Goal: Task Accomplishment & Management: Manage account settings

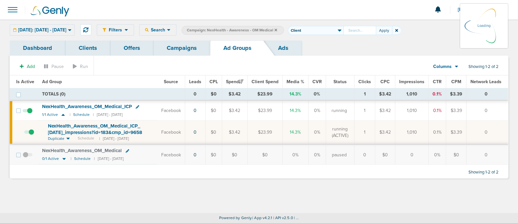
click at [184, 50] on link "Campaigns" at bounding box center [182, 47] width 57 height 15
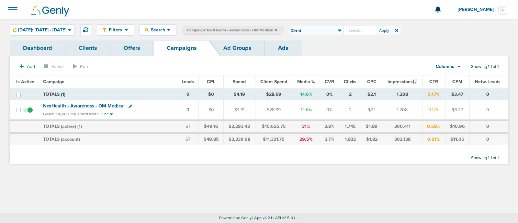
click at [277, 30] on icon at bounding box center [276, 30] width 3 height 4
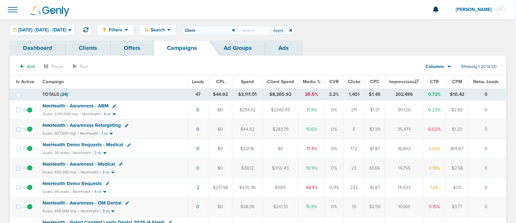
click at [292, 30] on icon at bounding box center [290, 31] width 3 height 4
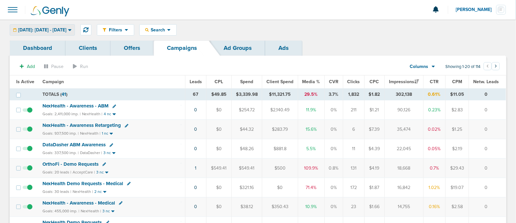
click at [47, 29] on span "Today: 09.25.2025 - 09.25.2025" at bounding box center [42, 30] width 48 height 5
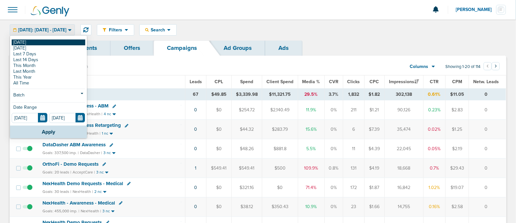
click at [34, 41] on link "[DATE]" at bounding box center [49, 43] width 74 height 6
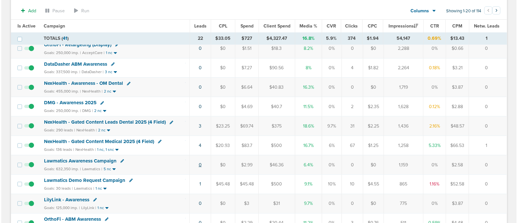
scroll to position [217, 0]
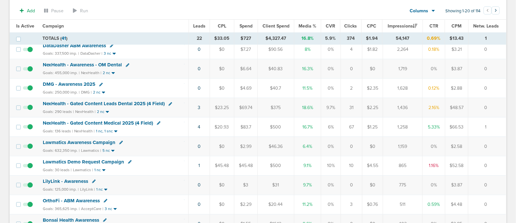
click at [200, 163] on td "1" at bounding box center [198, 165] width 21 height 19
click at [198, 163] on link "1" at bounding box center [199, 166] width 2 height 6
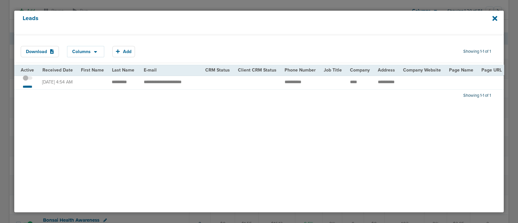
click at [29, 81] on span at bounding box center [28, 81] width 10 height 0
click at [28, 79] on input "checkbox" at bounding box center [28, 79] width 0 height 0
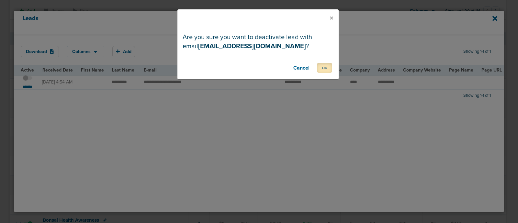
click at [325, 72] on button "OK" at bounding box center [324, 68] width 15 height 10
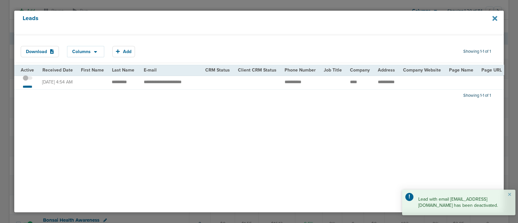
click at [495, 17] on icon at bounding box center [495, 18] width 5 height 5
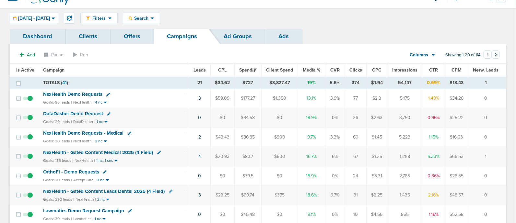
scroll to position [11, 0]
click at [317, 70] on span "Media %" at bounding box center [312, 71] width 18 height 6
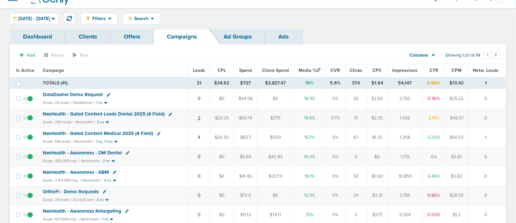
click at [200, 118] on link "3" at bounding box center [199, 118] width 3 height 6
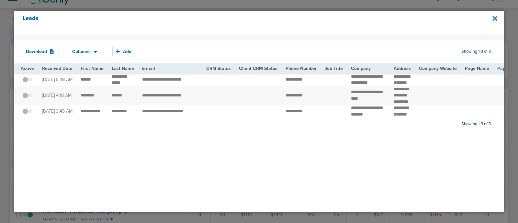
click at [495, 19] on icon at bounding box center [495, 18] width 5 height 5
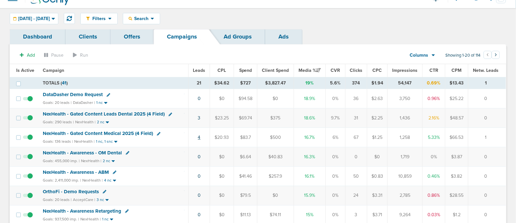
click at [199, 137] on link "4" at bounding box center [199, 138] width 3 height 6
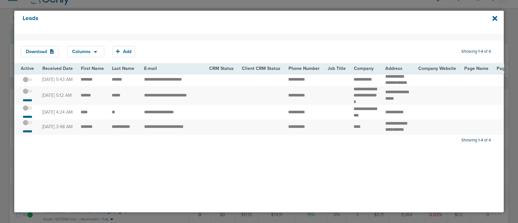
click at [30, 111] on span at bounding box center [28, 111] width 10 height 0
click at [28, 109] on input "checkbox" at bounding box center [28, 109] width 0 height 0
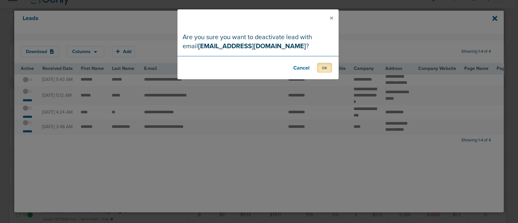
click at [325, 67] on button "OK" at bounding box center [324, 68] width 15 height 10
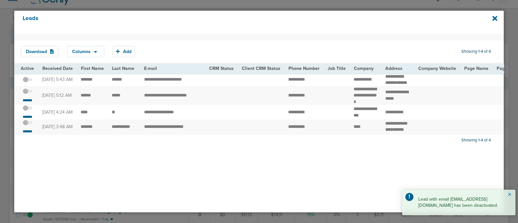
click at [509, 193] on button "×" at bounding box center [510, 195] width 4 height 8
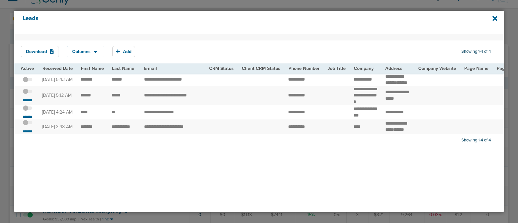
click at [29, 95] on span at bounding box center [28, 95] width 10 height 0
click at [28, 93] on input "checkbox" at bounding box center [28, 93] width 0 height 0
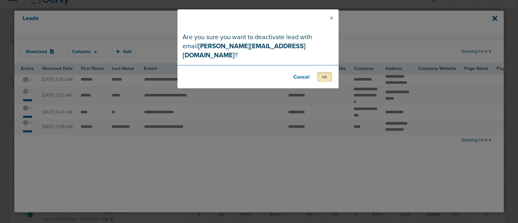
click at [327, 72] on button "OK" at bounding box center [324, 77] width 15 height 10
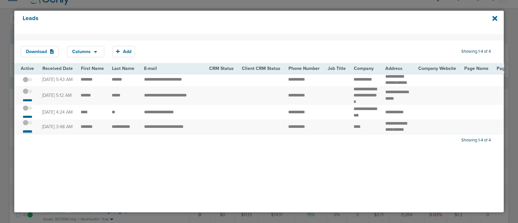
click at [30, 134] on small "*******" at bounding box center [28, 131] width 14 height 5
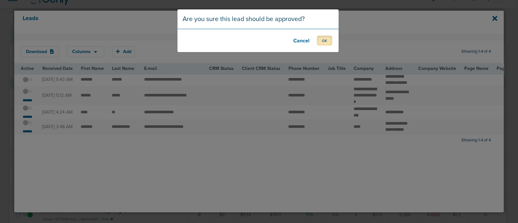
click at [326, 42] on button "OK" at bounding box center [324, 41] width 15 height 10
drag, startPoint x: 326, startPoint y: 42, endPoint x: 299, endPoint y: 33, distance: 28.1
click at [299, 33] on footer "OK" at bounding box center [258, 40] width 161 height 23
click at [330, 39] on button "OK" at bounding box center [324, 41] width 15 height 10
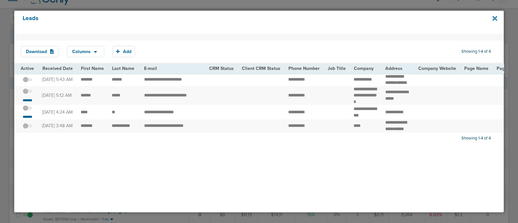
click at [495, 19] on icon at bounding box center [495, 18] width 5 height 5
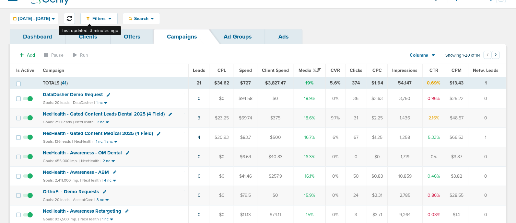
click at [75, 18] on button at bounding box center [69, 18] width 11 height 11
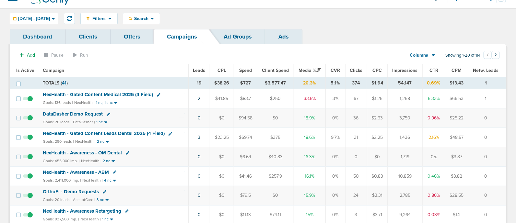
click at [115, 92] on span "NexHealth - Gated Content Medical 2025 (4 Field)" at bounding box center [98, 95] width 110 height 6
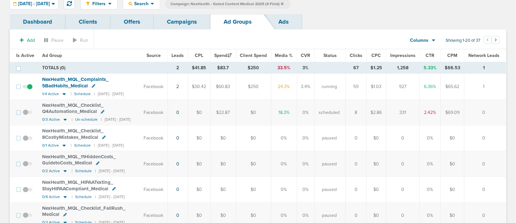
scroll to position [0, 6]
drag, startPoint x: 143, startPoint y: 79, endPoint x: 500, endPoint y: 99, distance: 357.6
click at [498, 107] on td "0" at bounding box center [485, 113] width 42 height 26
drag, startPoint x: 488, startPoint y: 112, endPoint x: 25, endPoint y: 72, distance: 465.1
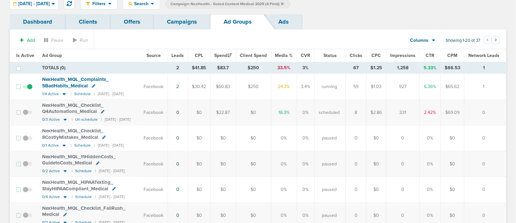
click at [107, 46] on section "Add Pause Run Columns Media Stats Sales Performance Custom Showing 1-20 of 37 ‹…" at bounding box center [258, 41] width 496 height 15
drag, startPoint x: 151, startPoint y: 86, endPoint x: 497, endPoint y: 112, distance: 347.0
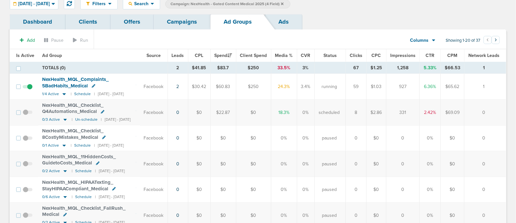
click at [497, 112] on td "0" at bounding box center [485, 113] width 42 height 26
drag, startPoint x: 497, startPoint y: 111, endPoint x: 155, endPoint y: 76, distance: 343.3
drag, startPoint x: 155, startPoint y: 76, endPoint x: 136, endPoint y: 79, distance: 19.7
drag, startPoint x: 136, startPoint y: 79, endPoint x: 127, endPoint y: 62, distance: 18.8
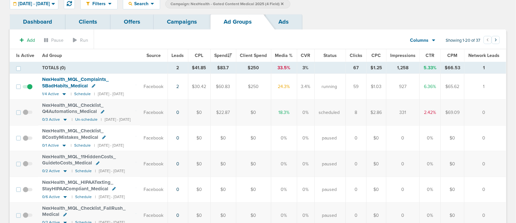
drag, startPoint x: 127, startPoint y: 62, endPoint x: 115, endPoint y: 54, distance: 14.5
drag, startPoint x: 115, startPoint y: 54, endPoint x: 106, endPoint y: 54, distance: 9.7
drag, startPoint x: 106, startPoint y: 54, endPoint x: 94, endPoint y: 57, distance: 12.3
click at [94, 57] on th "Ad Group" at bounding box center [89, 55] width 102 height 13
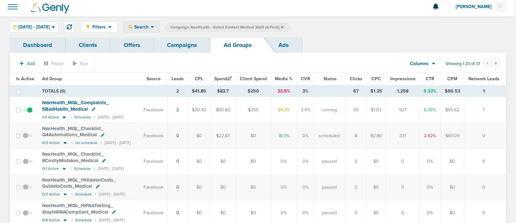
click at [156, 31] on div "Search" at bounding box center [141, 27] width 37 height 11
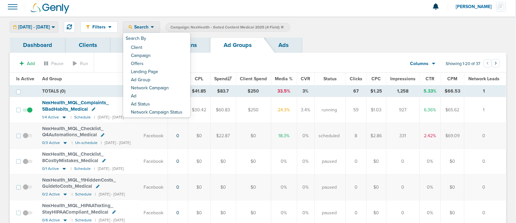
click at [58, 22] on div "[DATE] - [DATE]" at bounding box center [34, 27] width 48 height 11
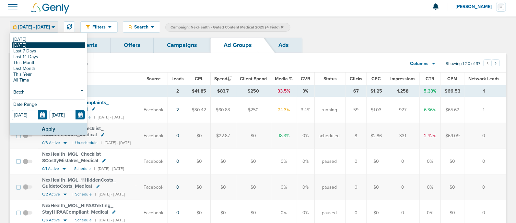
click at [23, 45] on link "[DATE]" at bounding box center [49, 45] width 74 height 6
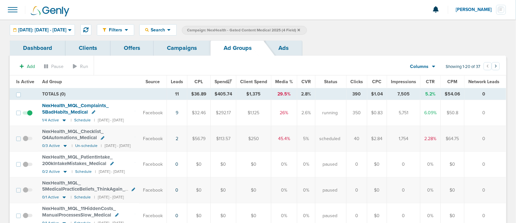
click at [185, 40] on div "Filters Active Only Settings Status Active Inactive Objectives MQL SQL Traffic …" at bounding box center [258, 29] width 516 height 21
click at [182, 44] on link "Campaigns" at bounding box center [182, 47] width 57 height 15
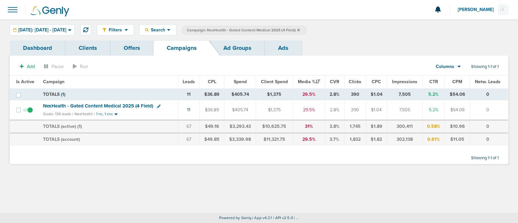
click at [300, 29] on icon at bounding box center [298, 30] width 3 height 3
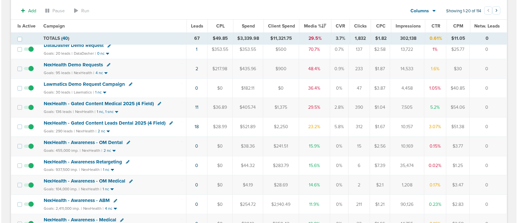
scroll to position [101, 0]
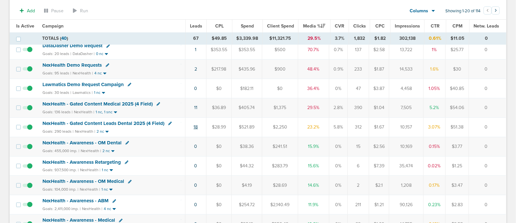
click at [198, 125] on link "18" at bounding box center [196, 127] width 4 height 6
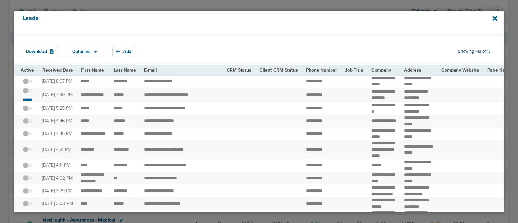
click at [32, 98] on div "*******" at bounding box center [28, 95] width 14 height 15
click at [29, 102] on small "*******" at bounding box center [28, 99] width 14 height 5
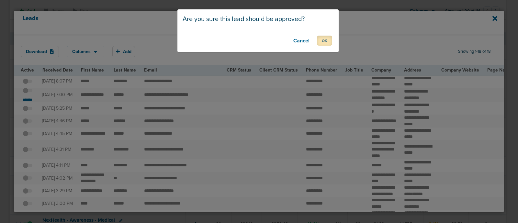
click at [327, 41] on button "OK" at bounding box center [324, 41] width 15 height 10
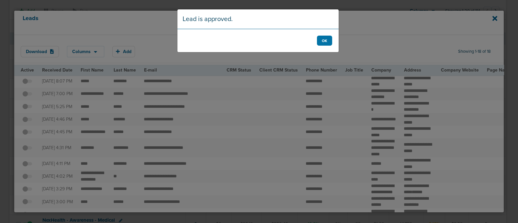
click at [324, 46] on footer "OK" at bounding box center [258, 40] width 161 height 23
click at [326, 41] on button "OK" at bounding box center [324, 41] width 15 height 10
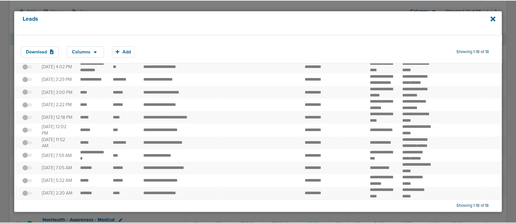
scroll to position [0, 0]
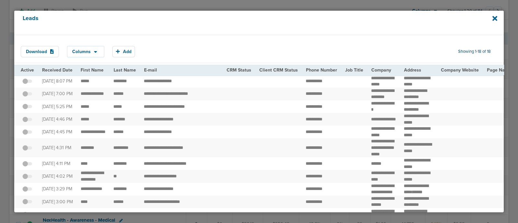
click at [498, 22] on div "Leads" at bounding box center [259, 22] width 490 height 23
click at [497, 19] on icon at bounding box center [495, 18] width 5 height 7
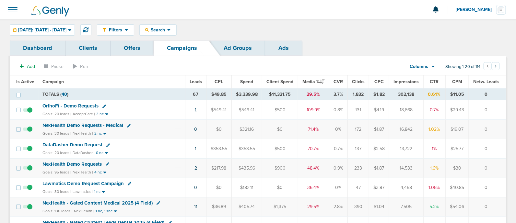
click at [195, 109] on link "1" at bounding box center [196, 110] width 2 height 6
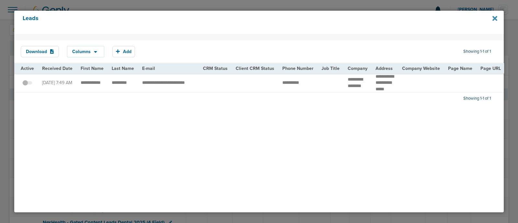
click at [493, 16] on icon at bounding box center [495, 18] width 5 height 7
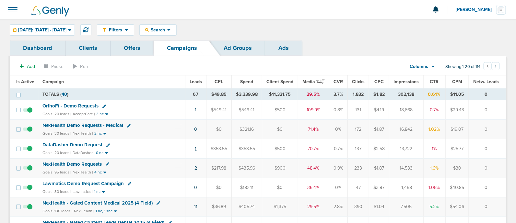
click at [196, 148] on link "1" at bounding box center [196, 149] width 2 height 6
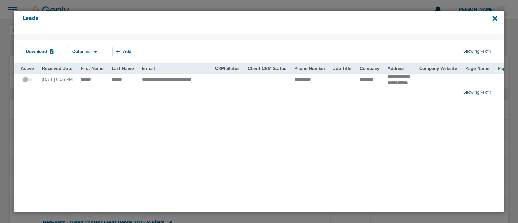
click at [138, 81] on td "**********" at bounding box center [174, 80] width 73 height 13
click at [496, 19] on icon at bounding box center [495, 18] width 5 height 5
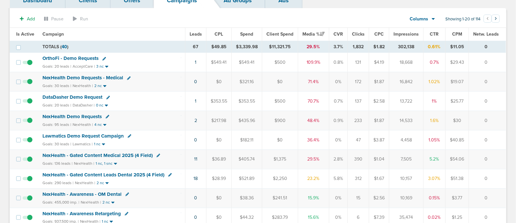
scroll to position [50, 0]
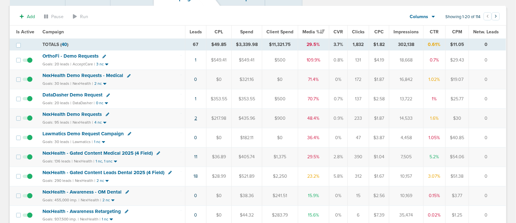
click at [196, 117] on link "2" at bounding box center [195, 119] width 3 height 6
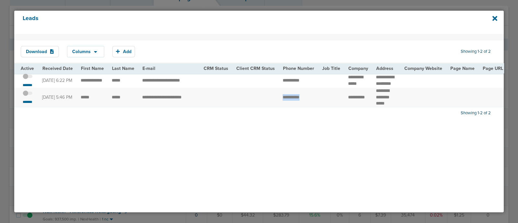
drag, startPoint x: 270, startPoint y: 99, endPoint x: 309, endPoint y: 98, distance: 38.9
click at [29, 97] on span at bounding box center [28, 97] width 10 height 0
click at [28, 94] on input "checkbox" at bounding box center [28, 94] width 0 height 0
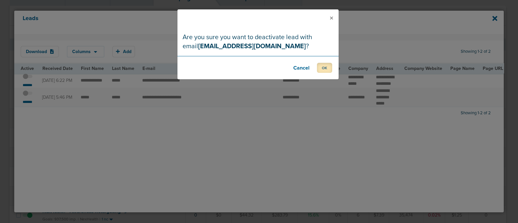
click at [322, 65] on button "OK" at bounding box center [324, 68] width 15 height 10
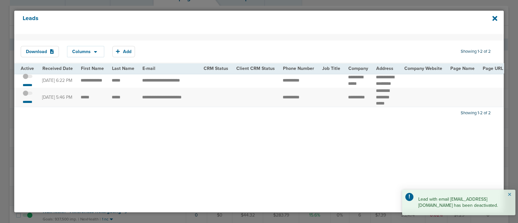
click at [510, 191] on button "×" at bounding box center [510, 195] width 4 height 8
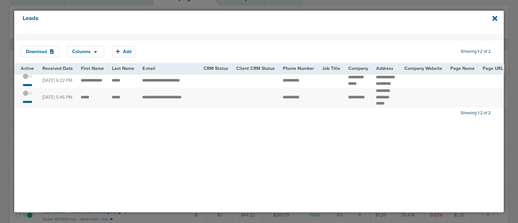
click at [77, 79] on td "**********" at bounding box center [92, 81] width 31 height 15
click at [29, 80] on span at bounding box center [28, 80] width 10 height 0
click at [28, 78] on input "checkbox" at bounding box center [28, 78] width 0 height 0
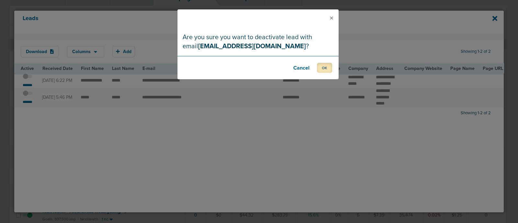
click at [322, 67] on button "OK" at bounding box center [324, 68] width 15 height 10
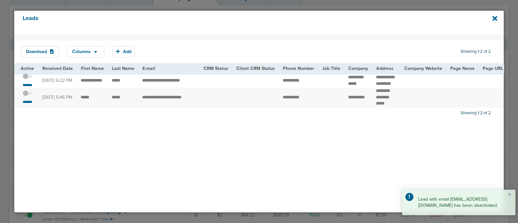
click at [406, 99] on td at bounding box center [424, 97] width 46 height 19
click at [492, 17] on div "Leads" at bounding box center [259, 22] width 490 height 23
click at [495, 19] on icon at bounding box center [495, 18] width 5 height 5
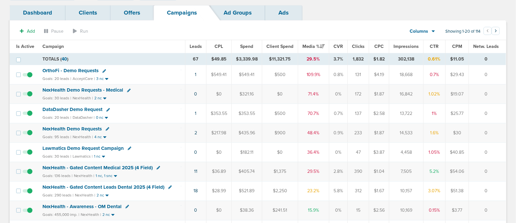
scroll to position [0, 0]
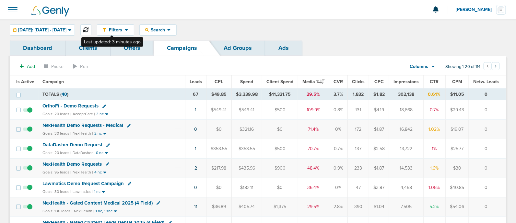
click at [88, 32] on icon at bounding box center [85, 29] width 5 height 5
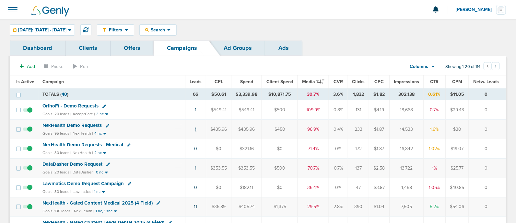
click at [196, 128] on link "1" at bounding box center [196, 130] width 2 height 6
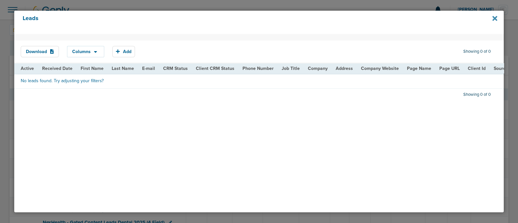
click at [495, 16] on icon at bounding box center [495, 18] width 5 height 7
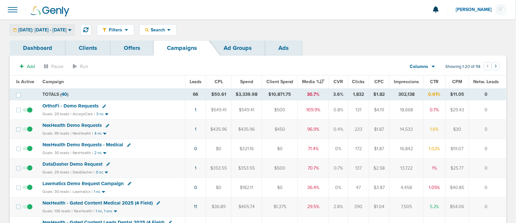
click at [62, 30] on span "[DATE]: [DATE] - [DATE]" at bounding box center [42, 30] width 48 height 5
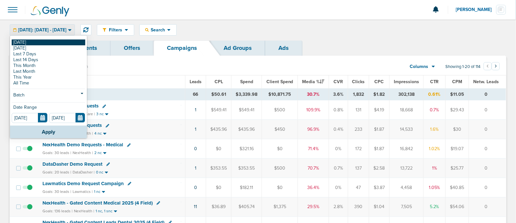
click at [23, 44] on link "[DATE]" at bounding box center [49, 43] width 74 height 6
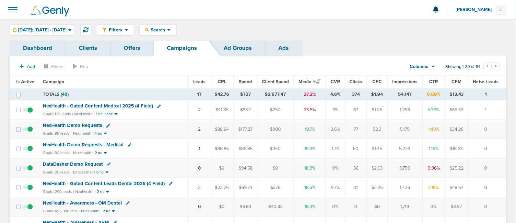
click at [82, 103] on span "NexHealth - Gated Content Medical 2025 (4 Field)" at bounding box center [98, 106] width 110 height 6
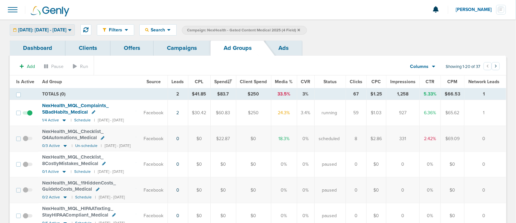
click at [66, 30] on span "[DATE]: [DATE] - [DATE]" at bounding box center [42, 30] width 48 height 5
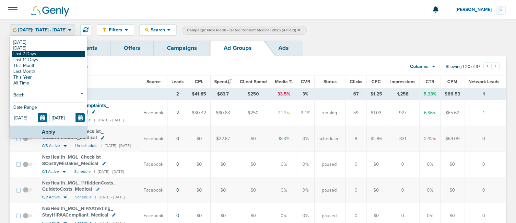
click at [28, 54] on link "Last 7 Days" at bounding box center [49, 54] width 74 height 6
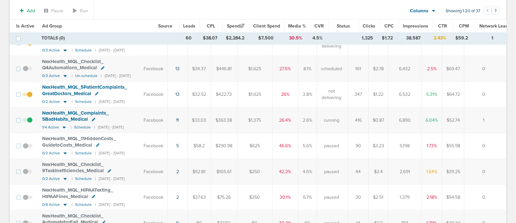
scroll to position [71, 0]
click at [189, 28] on span "Leads" at bounding box center [189, 26] width 12 height 6
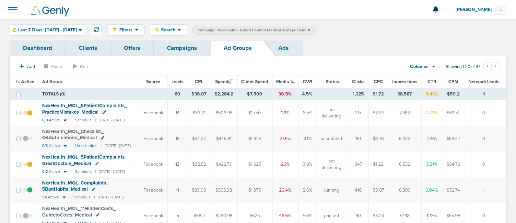
click at [167, 105] on td "Facebook" at bounding box center [154, 113] width 28 height 26
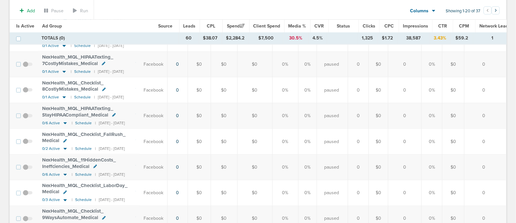
scroll to position [334, 0]
click at [63, 148] on icon at bounding box center [64, 149] width 3 height 2
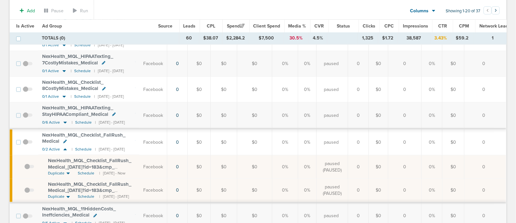
click at [82, 182] on span "NexHealth_ MQL_ Checklist_ FallRush_ Medical_ [DATE]?id=183&cmp_ id=9658082" at bounding box center [89, 191] width 83 height 18
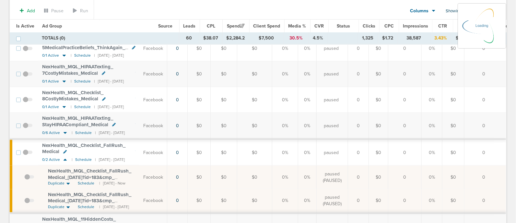
scroll to position [0, 0]
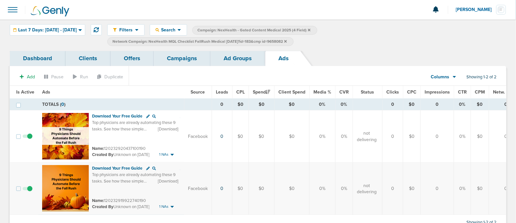
click at [190, 63] on link "Campaigns" at bounding box center [182, 58] width 57 height 15
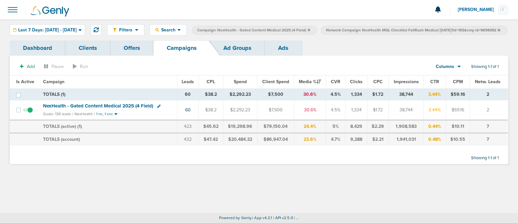
click at [498, 31] on icon at bounding box center [499, 30] width 3 height 3
click at [317, 29] on label "Campaign: NexHealth - Gated Content Medical 2025 (4 Field)" at bounding box center [254, 30] width 125 height 9
click at [310, 30] on icon at bounding box center [309, 30] width 3 height 3
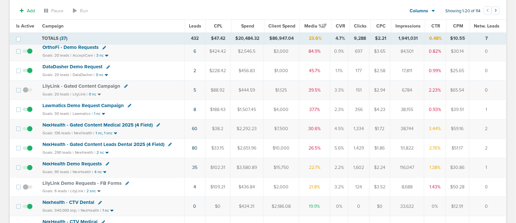
scroll to position [82, 0]
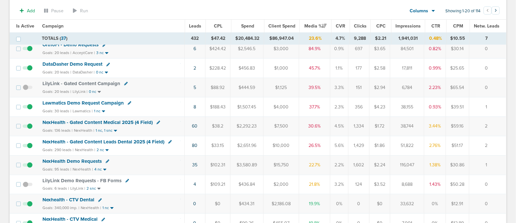
click at [122, 121] on span "NexHealth - Gated Content Medical 2025 (4 Field)" at bounding box center [97, 123] width 110 height 6
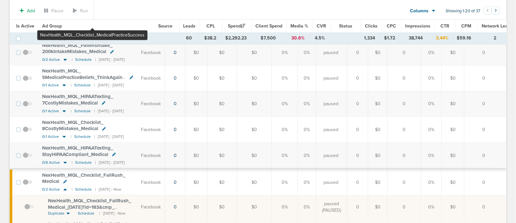
scroll to position [294, 0]
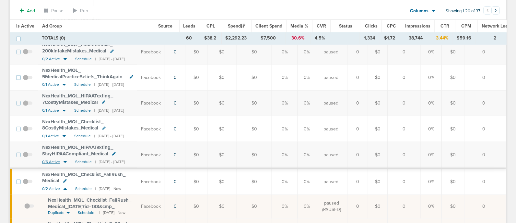
click at [65, 160] on icon at bounding box center [65, 162] width 6 height 6
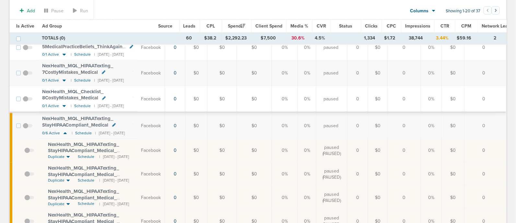
scroll to position [324, 0]
click at [115, 151] on span "NexHealth_ MQL_ HIPAATexting_ StayHIPAACompliant_ Medical_ [DATE]?id=183&cmp_ i…" at bounding box center [85, 152] width 74 height 18
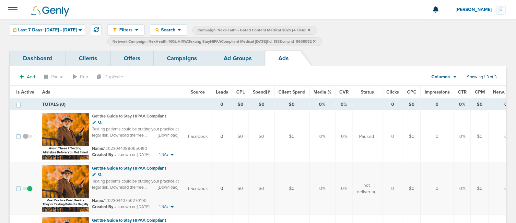
click at [115, 151] on small "Name: 120230440880650190" at bounding box center [119, 148] width 55 height 5
click at [85, 25] on div "Last 7 Days: [DATE] - [DATE]" at bounding box center [47, 30] width 75 height 11
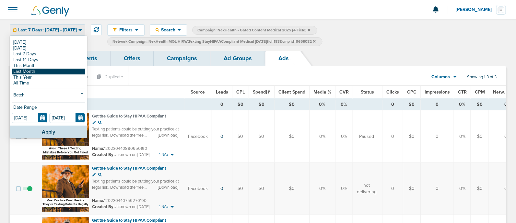
click at [36, 71] on link "Last Month" at bounding box center [49, 72] width 74 height 6
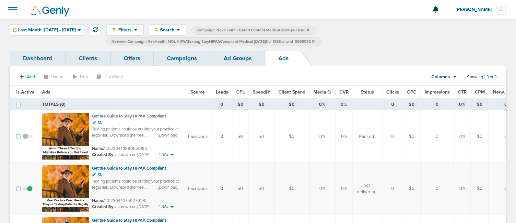
click at [230, 61] on link "Ad Groups" at bounding box center [237, 58] width 55 height 15
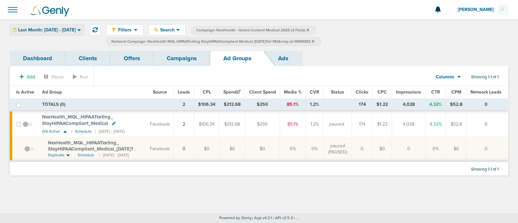
click at [82, 34] on div "Last Month: [DATE] - [DATE]" at bounding box center [47, 30] width 74 height 11
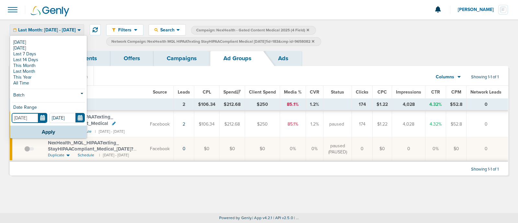
click at [40, 117] on input "[DATE]" at bounding box center [30, 118] width 36 height 10
click at [225, 215] on footer "Powered by Genly. | App v4.2.1 | API v2.5.0 | ..." at bounding box center [259, 218] width 518 height 10
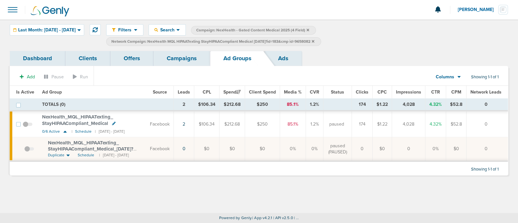
click at [187, 62] on link "Campaigns" at bounding box center [182, 58] width 57 height 15
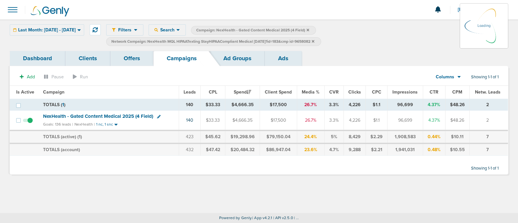
click at [315, 40] on icon at bounding box center [313, 41] width 3 height 3
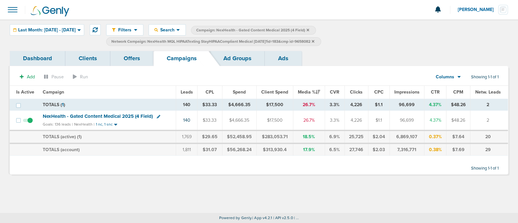
click at [315, 41] on icon at bounding box center [313, 41] width 3 height 3
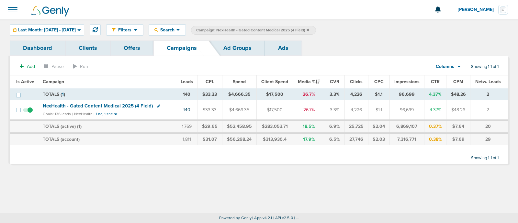
click at [309, 29] on icon at bounding box center [308, 30] width 3 height 4
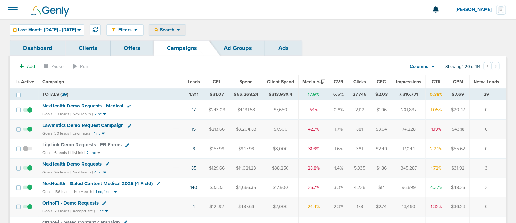
click at [177, 29] on span "Search" at bounding box center [167, 30] width 18 height 6
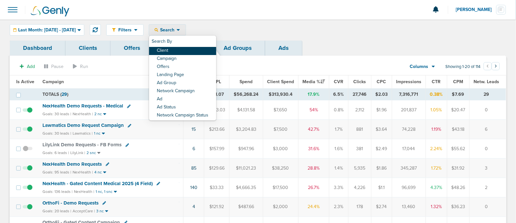
click at [189, 49] on link "Client" at bounding box center [182, 51] width 67 height 8
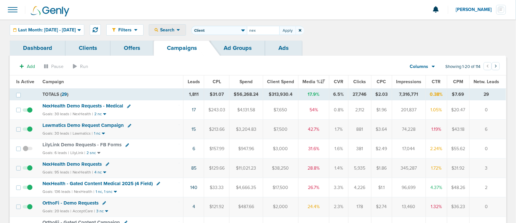
type input "nex"
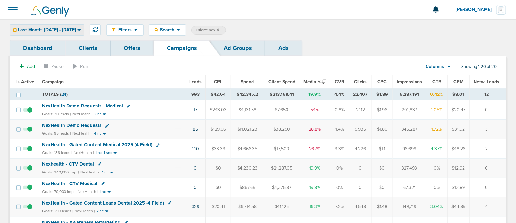
click at [84, 25] on div "Last Month: [DATE] - [DATE]" at bounding box center [47, 30] width 74 height 11
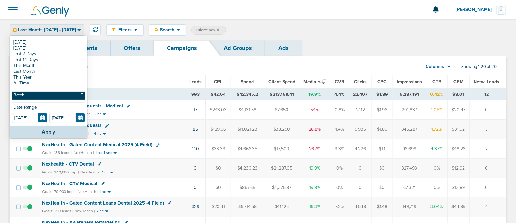
click at [46, 96] on link "Batch" at bounding box center [49, 96] width 74 height 8
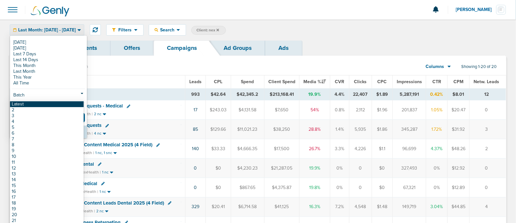
click at [30, 104] on link "Latest" at bounding box center [47, 104] width 74 height 6
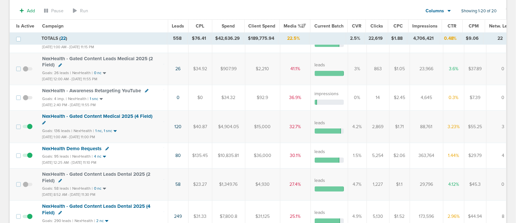
scroll to position [75, 0]
click at [168, 137] on td "120" at bounding box center [178, 126] width 20 height 32
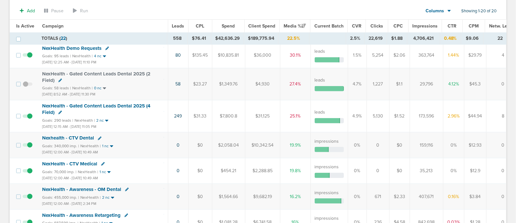
scroll to position [175, 0]
drag, startPoint x: 166, startPoint y: 111, endPoint x: 299, endPoint y: 113, distance: 133.2
click at [299, 113] on tr "NexHealth - Gated Content Leads Dental 2025 (4 Field) Goals: 290 leads | NexHea…" at bounding box center [266, 117] width 513 height 32
click at [299, 113] on td "25.1%" at bounding box center [295, 117] width 30 height 32
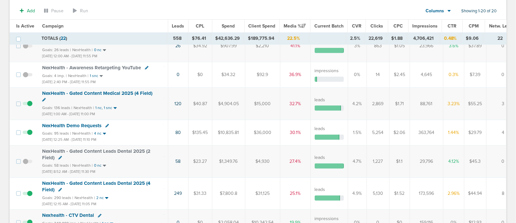
scroll to position [0, 0]
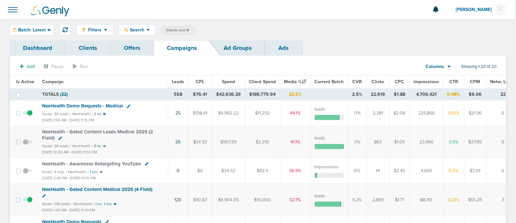
click at [426, 81] on span "Impressions" at bounding box center [426, 82] width 25 height 6
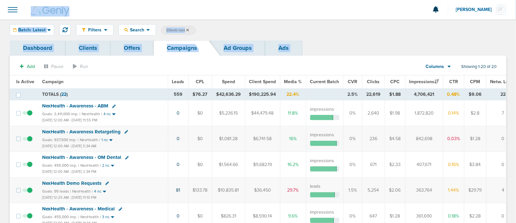
drag, startPoint x: 325, startPoint y: 58, endPoint x: 202, endPoint y: -14, distance: 142.3
click at [202, 0] on html "Notifications You have no unread notifications [PERSON_NAME] Profile Sign Out C…" at bounding box center [258, 111] width 516 height 223
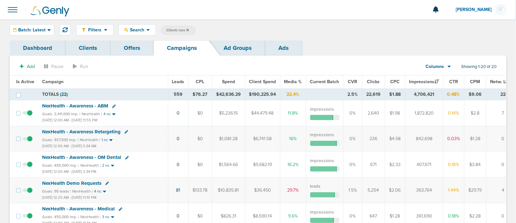
click at [409, 117] on td "1,872,820" at bounding box center [424, 113] width 38 height 26
click at [134, 30] on span "Search" at bounding box center [137, 30] width 18 height 6
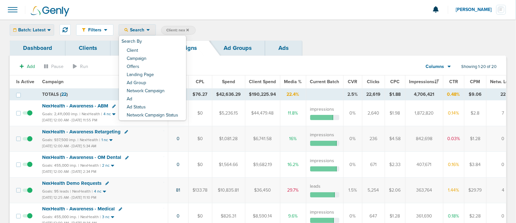
click at [47, 25] on div "Batch: Latest" at bounding box center [32, 30] width 44 height 11
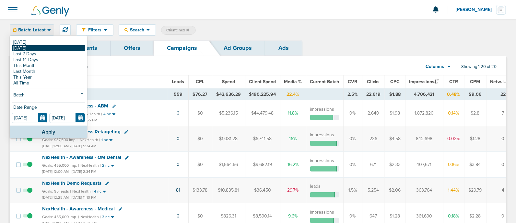
click at [40, 48] on link "[DATE]" at bounding box center [49, 48] width 74 height 6
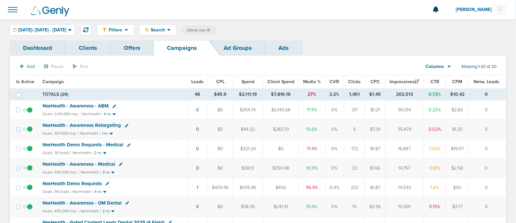
click at [210, 30] on span "Client: nex" at bounding box center [198, 31] width 23 height 6
type input "n"
type input "accept"
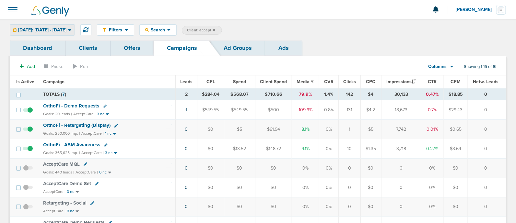
click at [75, 25] on div "[DATE]: [DATE] - [DATE]" at bounding box center [42, 30] width 64 height 11
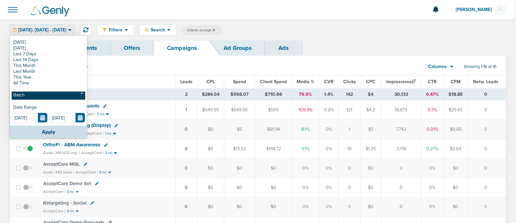
click at [68, 93] on link "Batch" at bounding box center [49, 96] width 74 height 8
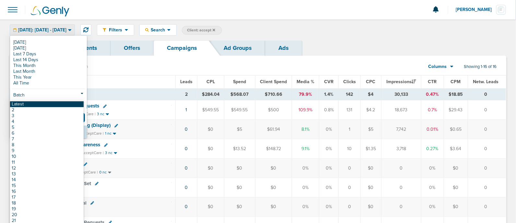
click at [47, 103] on link "Latest" at bounding box center [47, 104] width 74 height 6
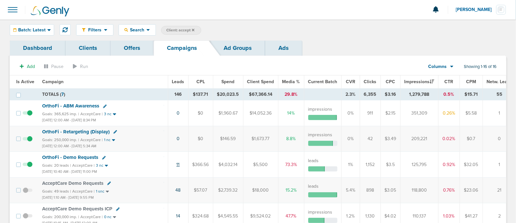
click at [178, 164] on link "11" at bounding box center [178, 165] width 3 height 6
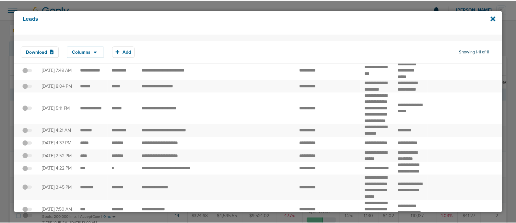
scroll to position [14, 0]
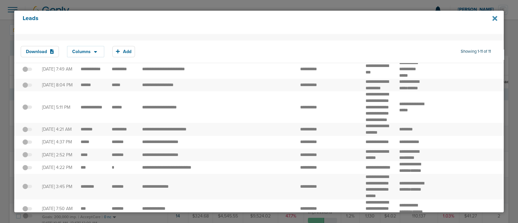
click at [495, 17] on icon at bounding box center [495, 18] width 5 height 5
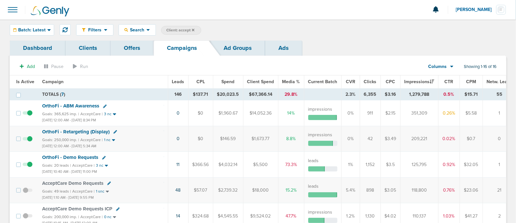
click at [181, 26] on label "Client: accept" at bounding box center [181, 30] width 40 height 9
click at [183, 30] on span "Client: accept" at bounding box center [180, 31] width 28 height 6
type input "a"
type input "law"
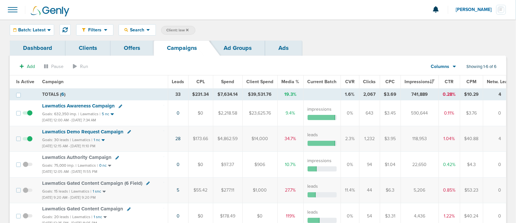
click at [174, 30] on span "Client: law" at bounding box center [177, 31] width 22 height 6
type input "l"
type input "bonsai"
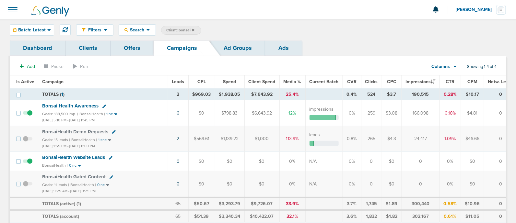
click at [193, 30] on icon at bounding box center [193, 30] width 3 height 4
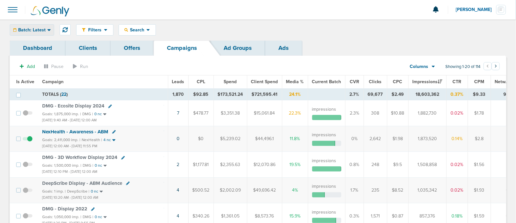
click at [39, 30] on span "Batch: Latest" at bounding box center [32, 30] width 28 height 5
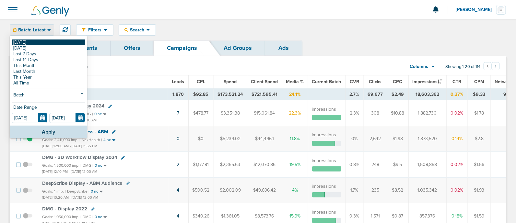
click at [27, 40] on link "[DATE]" at bounding box center [49, 43] width 74 height 6
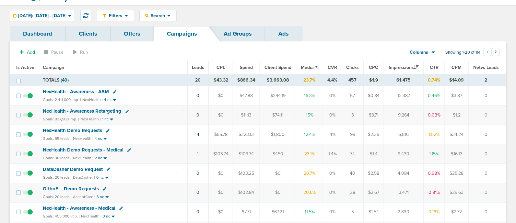
scroll to position [16, 0]
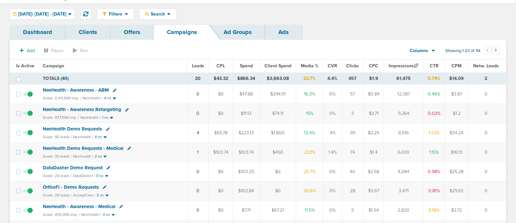
click at [311, 65] on span "Media %" at bounding box center [310, 66] width 18 height 6
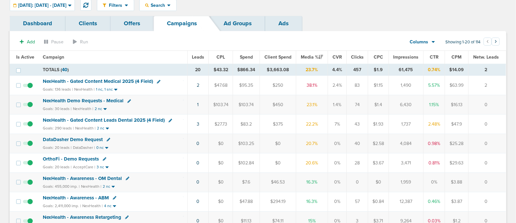
scroll to position [29, 0]
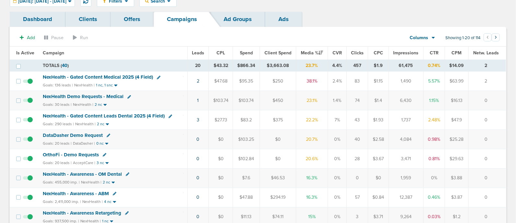
click at [117, 76] on span "NexHealth - Gated Content Medical 2025 (4 Field)" at bounding box center [98, 77] width 110 height 6
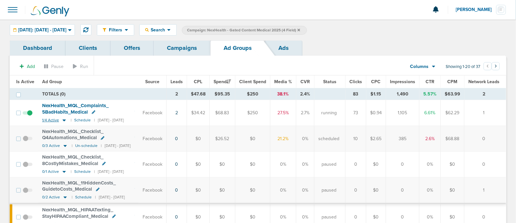
click at [63, 120] on icon at bounding box center [64, 121] width 3 height 2
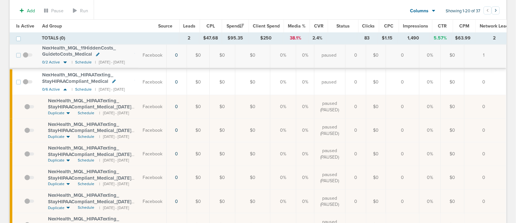
scroll to position [232, 0]
click at [64, 88] on icon at bounding box center [65, 91] width 6 height 6
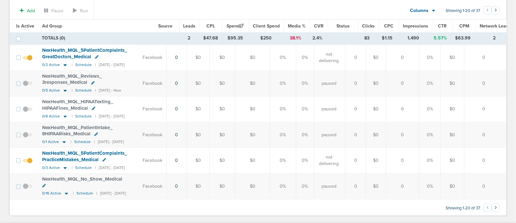
scroll to position [564, 0]
click at [65, 165] on icon at bounding box center [65, 168] width 6 height 6
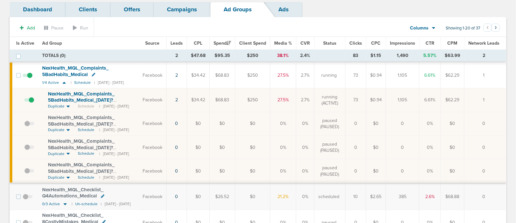
scroll to position [0, 0]
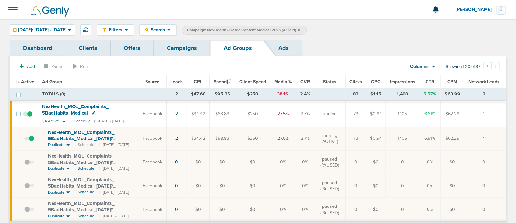
click at [183, 50] on link "Campaigns" at bounding box center [182, 47] width 57 height 15
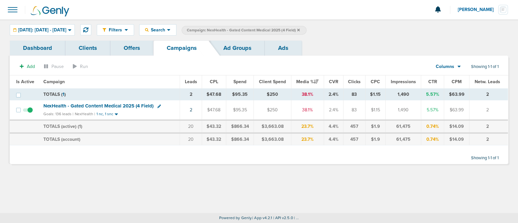
click at [300, 29] on icon at bounding box center [298, 30] width 3 height 4
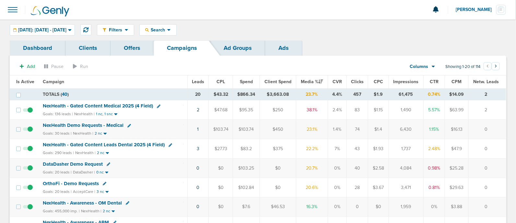
click at [83, 182] on span "OrthoFi - Demo Requests" at bounding box center [71, 184] width 56 height 6
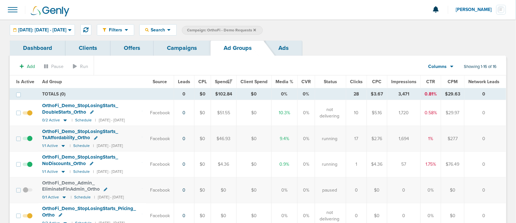
click at [175, 47] on link "Campaigns" at bounding box center [182, 47] width 57 height 15
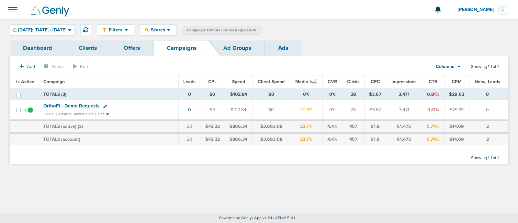
click at [256, 29] on icon at bounding box center [254, 30] width 3 height 3
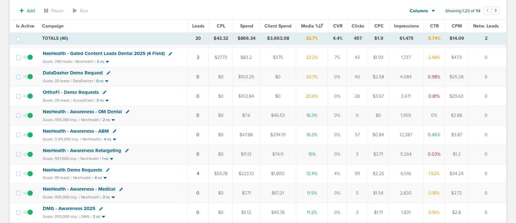
scroll to position [94, 0]
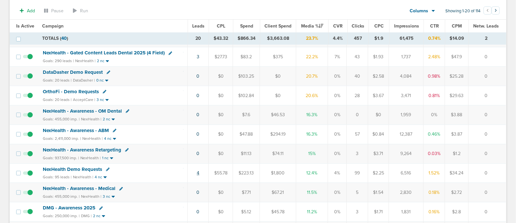
click at [198, 171] on link "4" at bounding box center [198, 173] width 3 height 6
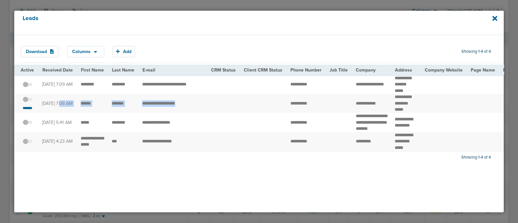
drag, startPoint x: 43, startPoint y: 98, endPoint x: 210, endPoint y: 99, distance: 167.2
click at [210, 99] on td at bounding box center [223, 103] width 33 height 19
drag, startPoint x: 44, startPoint y: 99, endPoint x: 231, endPoint y: 111, distance: 187.6
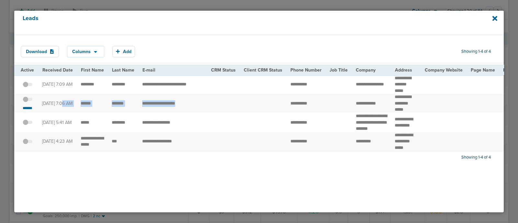
click at [231, 111] on td at bounding box center [223, 103] width 33 height 19
drag, startPoint x: 285, startPoint y: 100, endPoint x: 330, endPoint y: 106, distance: 45.7
copy tr
click at [29, 103] on span at bounding box center [28, 103] width 10 height 0
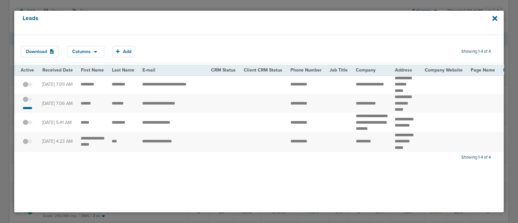
click at [28, 100] on input "checkbox" at bounding box center [28, 100] width 0 height 0
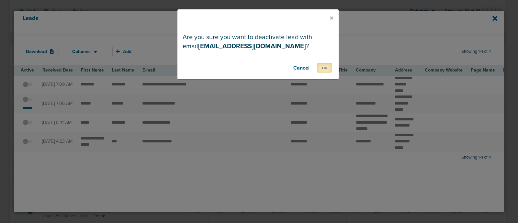
click at [324, 66] on button "OK" at bounding box center [324, 68] width 15 height 10
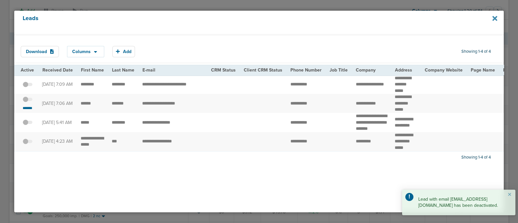
click at [495, 18] on icon at bounding box center [495, 18] width 5 height 5
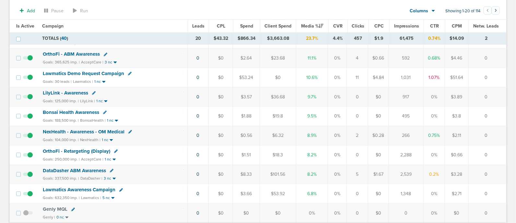
scroll to position [0, 0]
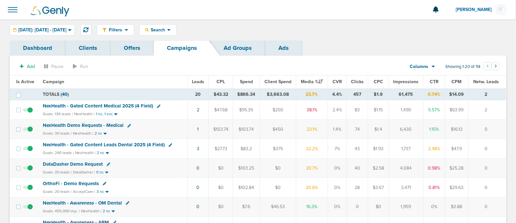
click at [312, 80] on span "Media %" at bounding box center [312, 82] width 22 height 6
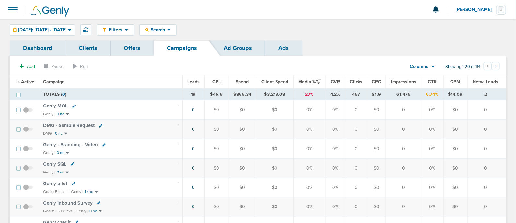
click at [310, 80] on span "Media %" at bounding box center [309, 82] width 22 height 6
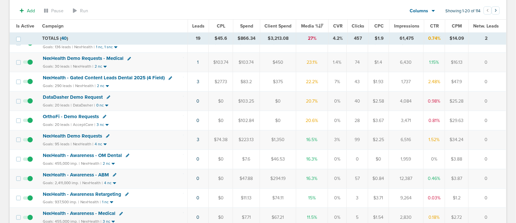
scroll to position [69, 0]
click at [86, 134] on span "NexHealth Demo Requests" at bounding box center [72, 136] width 59 height 6
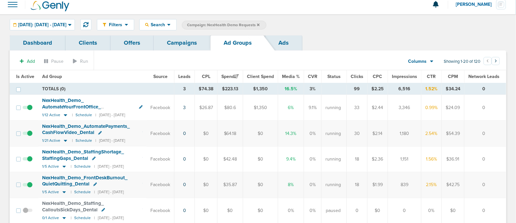
scroll to position [9, 0]
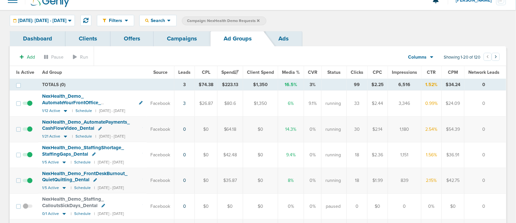
click at [175, 41] on link "Campaigns" at bounding box center [182, 38] width 57 height 15
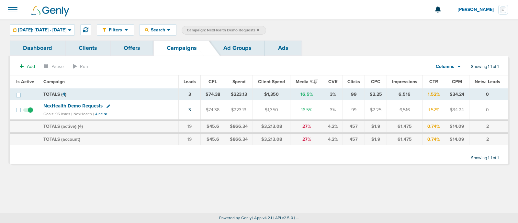
click at [259, 29] on icon at bounding box center [258, 30] width 3 height 3
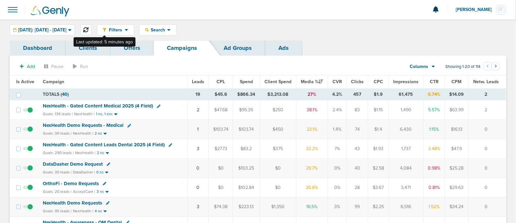
click at [88, 28] on icon at bounding box center [85, 29] width 5 height 5
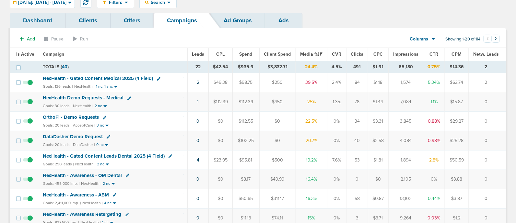
scroll to position [30, 0]
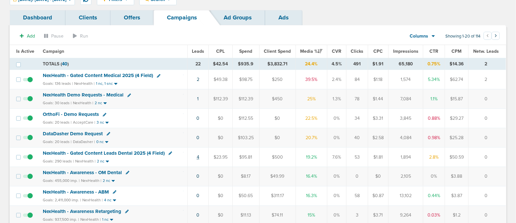
click at [198, 156] on link "4" at bounding box center [198, 158] width 3 height 6
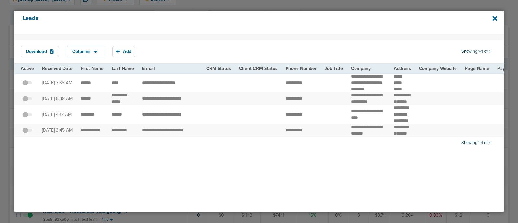
drag, startPoint x: 496, startPoint y: 19, endPoint x: 323, endPoint y: 25, distance: 172.8
click at [323, 25] on h4 "Leads" at bounding box center [236, 22] width 427 height 15
click at [495, 17] on icon at bounding box center [495, 18] width 5 height 7
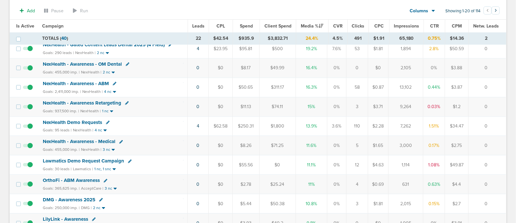
scroll to position [145, 0]
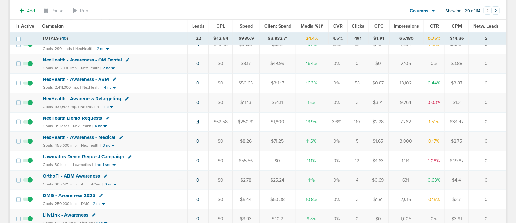
click at [198, 119] on link "4" at bounding box center [198, 122] width 3 height 6
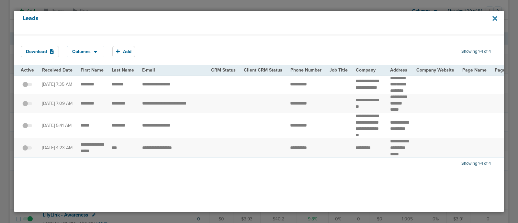
click at [496, 16] on icon at bounding box center [495, 18] width 5 height 7
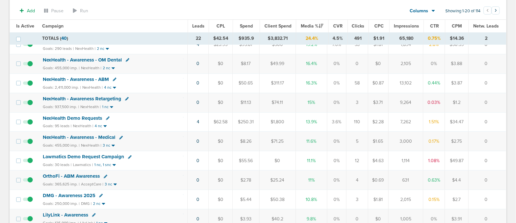
scroll to position [0, 0]
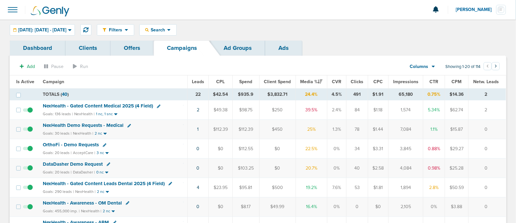
click at [126, 49] on link "Offers" at bounding box center [131, 47] width 43 height 15
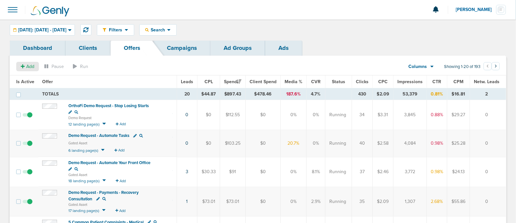
click at [29, 65] on span "Add" at bounding box center [30, 67] width 8 height 6
click at [26, 78] on span "Offer" at bounding box center [25, 79] width 10 height 6
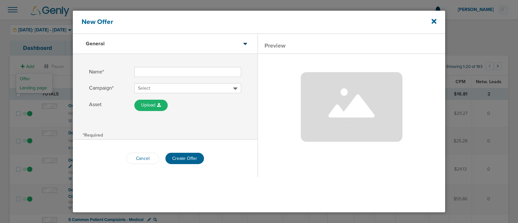
click at [148, 73] on input "Name*" at bounding box center [187, 72] width 107 height 10
paste input "Webinar - Surcharge Credit Card Fees"
type input "Webinar - Surcharge Credit Card Fees"
click at [162, 88] on span "Select" at bounding box center [185, 88] width 95 height 6
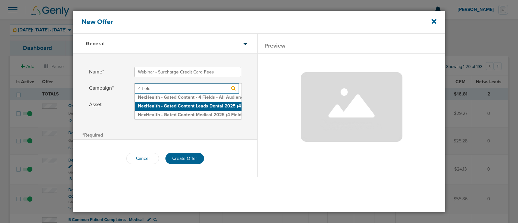
type input "4 field"
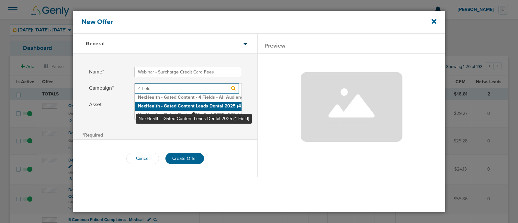
click at [194, 104] on h2 "NexHealth - Gated Content Leads Dental 2025 (4 Field)" at bounding box center [188, 106] width 107 height 9
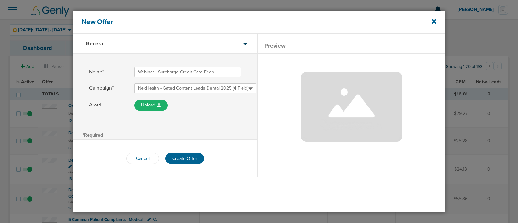
click at [220, 121] on div "Name* Webinar - Surcharge Credit Card Fees Campaign* NexHealth - Gated Content …" at bounding box center [165, 92] width 185 height 76
click at [179, 160] on button "Create Offer" at bounding box center [185, 158] width 39 height 11
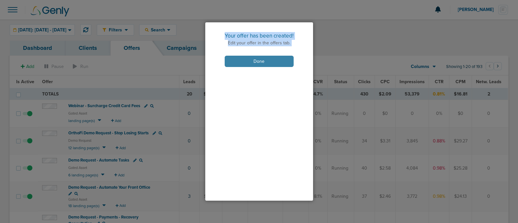
drag, startPoint x: 179, startPoint y: 160, endPoint x: 272, endPoint y: 56, distance: 140.0
click at [272, 56] on div "Your offer has been created! Edit your offer in the offers tab. Done" at bounding box center [259, 111] width 518 height 223
click at [394, 32] on div at bounding box center [259, 111] width 518 height 223
click at [247, 62] on button "Done" at bounding box center [259, 61] width 69 height 11
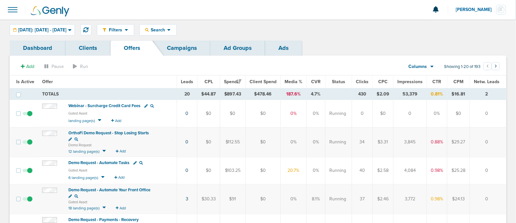
drag, startPoint x: 247, startPoint y: 62, endPoint x: 139, endPoint y: 84, distance: 110.4
click at [116, 106] on span "Webinar - Surcharge Credit Card Fees" at bounding box center [104, 105] width 72 height 5
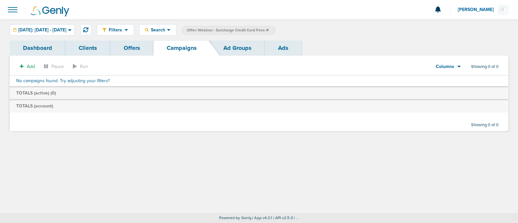
click at [269, 29] on icon at bounding box center [267, 30] width 3 height 3
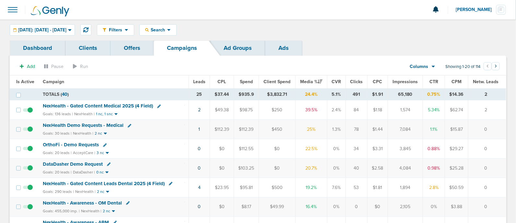
click at [200, 128] on td "1" at bounding box center [199, 129] width 21 height 19
click at [200, 129] on td "1" at bounding box center [199, 129] width 21 height 19
click at [199, 129] on link "1" at bounding box center [200, 130] width 2 height 6
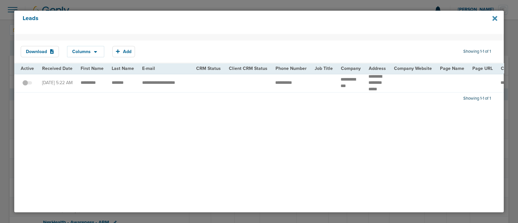
click at [494, 16] on icon at bounding box center [495, 18] width 5 height 5
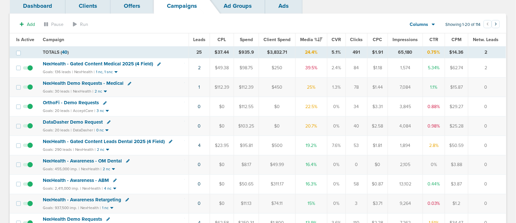
scroll to position [39, 0]
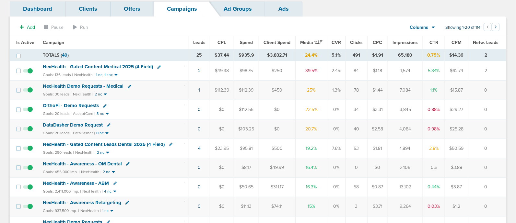
click at [105, 85] on span "NexHealth Demo Requests - Medical" at bounding box center [83, 86] width 81 height 6
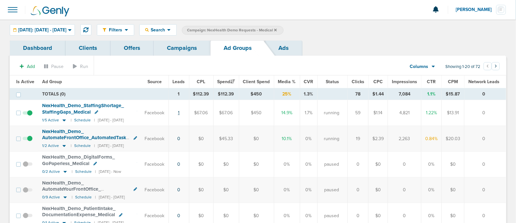
click at [179, 113] on link "1" at bounding box center [179, 113] width 2 height 6
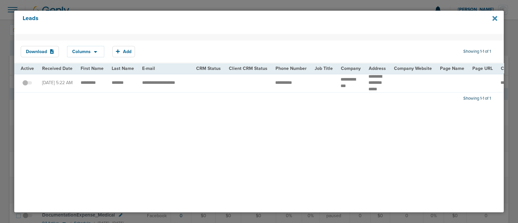
click at [494, 17] on icon at bounding box center [495, 18] width 5 height 5
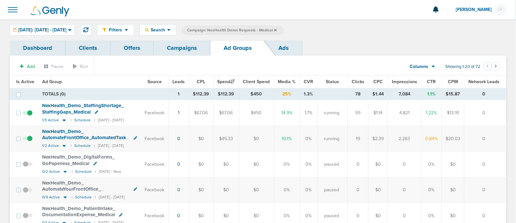
click at [38, 36] on div "Filters Active Only Settings Status Active Inactive Objectives MQL SQL Traffic …" at bounding box center [258, 29] width 516 height 21
click at [60, 28] on span "[DATE]: [DATE] - [DATE]" at bounding box center [42, 30] width 48 height 5
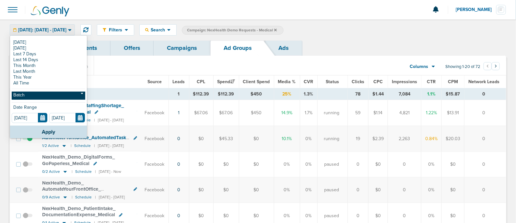
click at [26, 95] on link "Batch" at bounding box center [49, 96] width 74 height 8
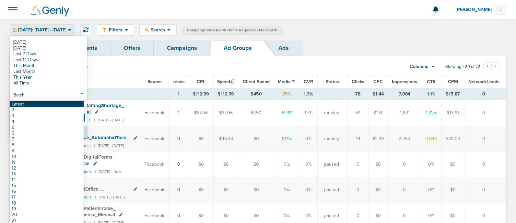
click at [33, 104] on link "Latest" at bounding box center [47, 104] width 74 height 6
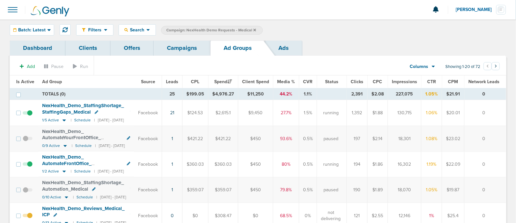
click at [186, 49] on link "Campaigns" at bounding box center [182, 47] width 57 height 15
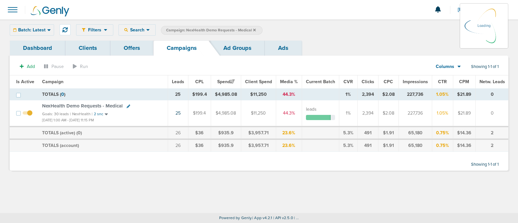
click at [254, 29] on icon at bounding box center [254, 30] width 3 height 4
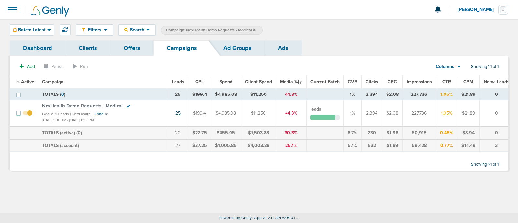
click at [254, 29] on icon at bounding box center [254, 30] width 3 height 4
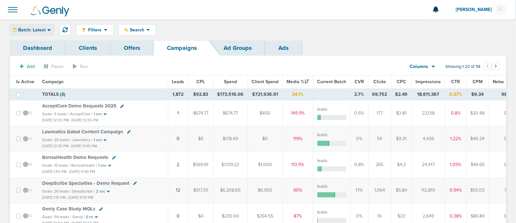
click at [42, 31] on span "Batch: Latest" at bounding box center [32, 30] width 28 height 5
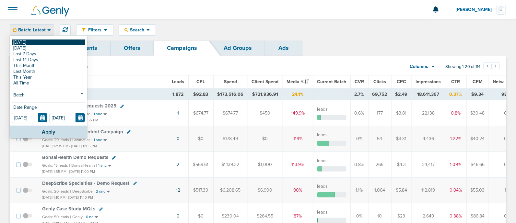
click at [22, 43] on link "[DATE]" at bounding box center [49, 43] width 74 height 6
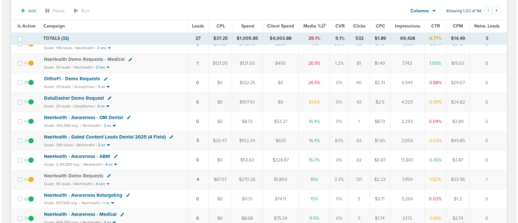
scroll to position [68, 0]
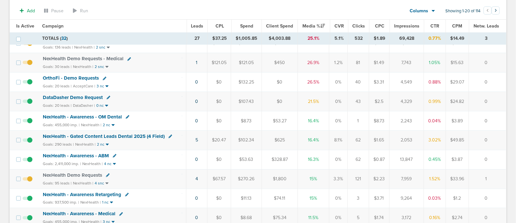
click at [194, 138] on td "5" at bounding box center [196, 140] width 21 height 19
click at [106, 174] on icon at bounding box center [108, 176] width 4 height 4
select select
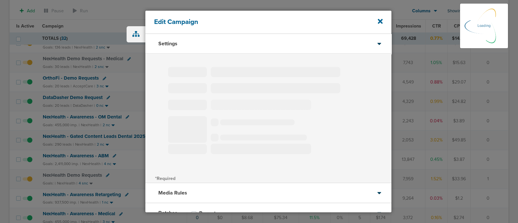
type input "NexHealth Demo Requests"
select select "Leads"
radio input "true"
select select "readWrite"
select select "1"
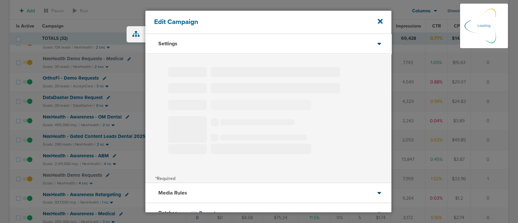
select select "1"
select select "2"
select select "3"
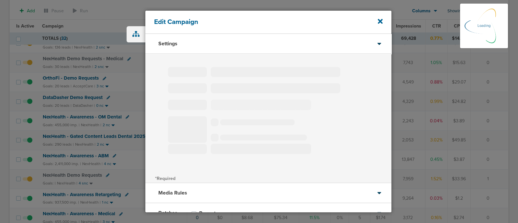
select select "4"
select select "6"
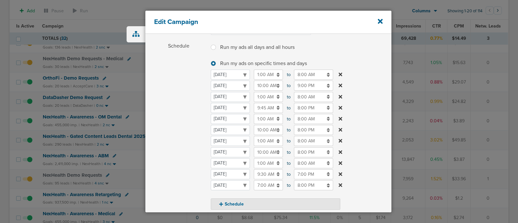
scroll to position [77, 0]
click at [306, 160] on input "8:00 AM" at bounding box center [313, 161] width 39 height 10
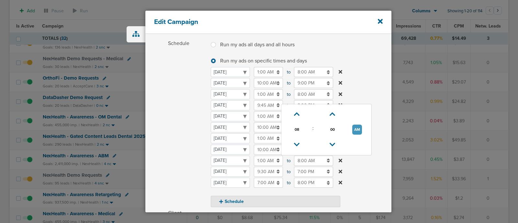
click at [356, 130] on button "AM" at bounding box center [357, 130] width 10 height 10
type input "8:00 PM"
click at [341, 170] on icon at bounding box center [341, 172] width 4 height 4
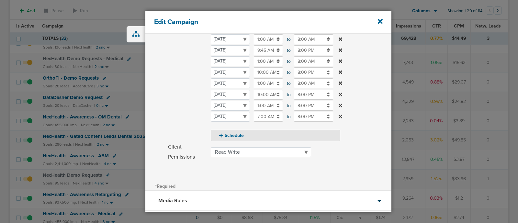
scroll to position [188, 0]
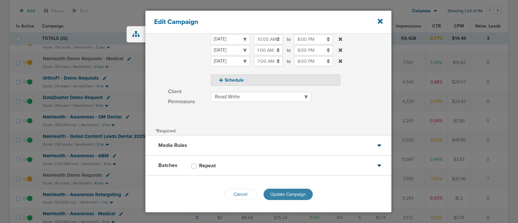
click at [277, 193] on span "Update Campaign" at bounding box center [289, 195] width 36 height 6
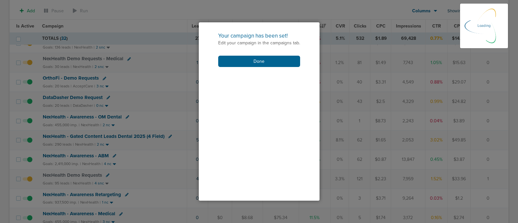
scroll to position [168, 0]
click at [253, 61] on button "Done" at bounding box center [259, 61] width 82 height 11
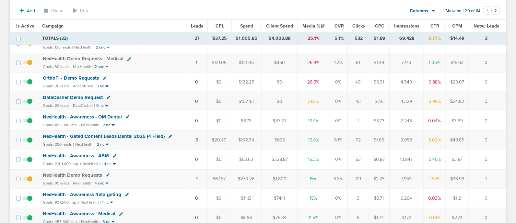
click at [168, 135] on icon at bounding box center [170, 137] width 4 height 4
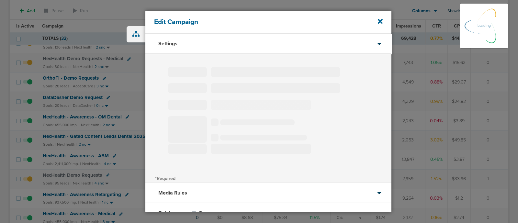
type input "NexHealth - Gated Content Leads Dental 2025 (4 Field)"
select select "Leads"
radio input "true"
select select "readWrite"
select select "1"
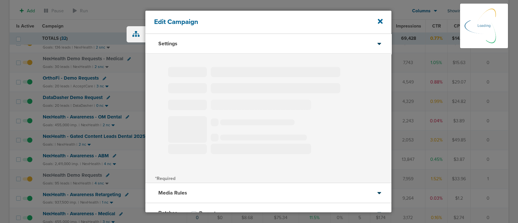
select select "1"
select select "2"
select select "3"
select select "4"
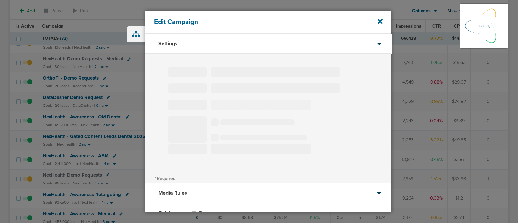
select select "6"
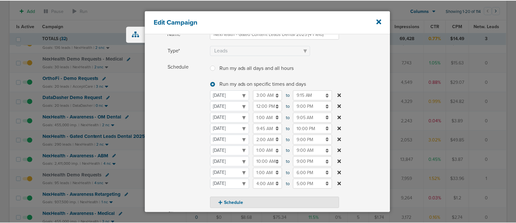
scroll to position [57, 0]
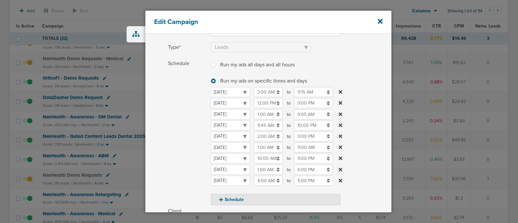
click at [379, 17] on div "Edit Campaign" at bounding box center [268, 22] width 246 height 23
click at [382, 22] on icon at bounding box center [380, 21] width 5 height 7
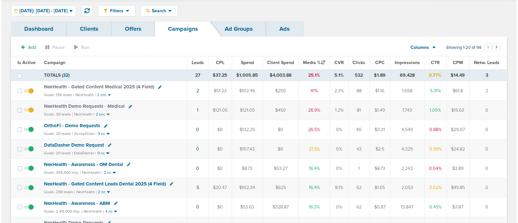
scroll to position [0, 0]
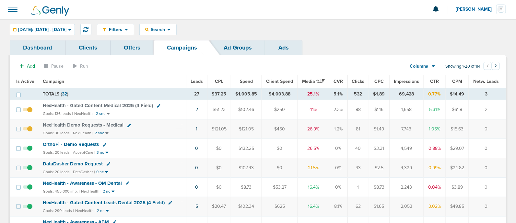
click at [157, 106] on icon at bounding box center [159, 106] width 4 height 4
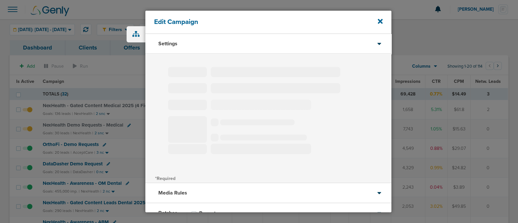
scroll to position [48, 0]
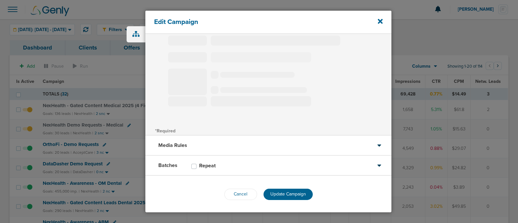
type input "NexHealth - Gated Content Medical 2025 (4 Field)"
select select "Leads"
radio input "true"
select select "readWrite"
select select "1"
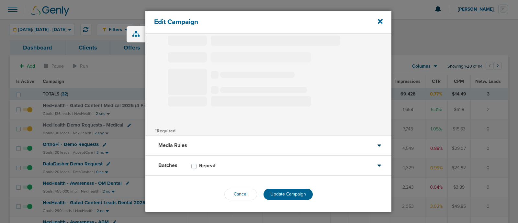
select select "1"
select select "2"
select select "3"
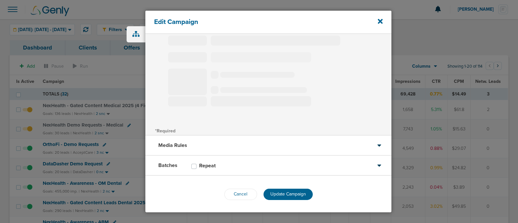
select select "4"
select select "6"
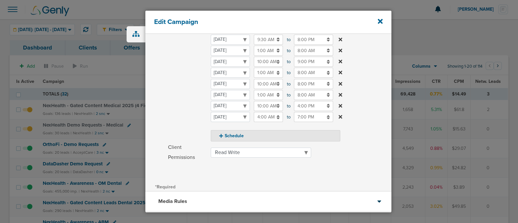
scroll to position [144, 0]
click at [314, 93] on input "8:00 AM" at bounding box center [313, 94] width 39 height 10
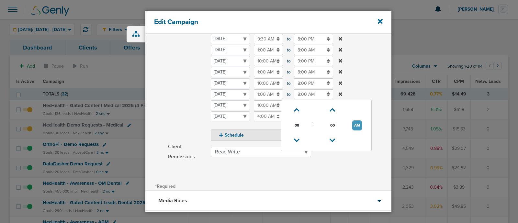
click at [356, 124] on button "AM" at bounding box center [357, 126] width 10 height 10
type input "8:00 PM"
click at [357, 74] on label "Schedule Run my ads all days and all hours Run my ads all days and all hours Ru…" at bounding box center [280, 56] width 224 height 169
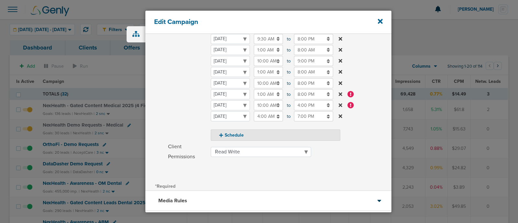
click at [341, 104] on icon at bounding box center [341, 105] width 4 height 4
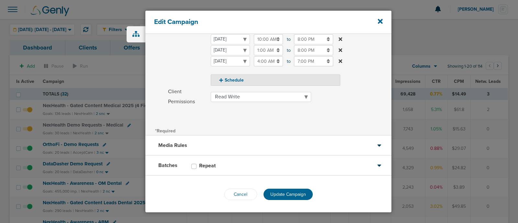
scroll to position [187, 0]
click at [275, 193] on span "Update Campaign" at bounding box center [289, 195] width 36 height 6
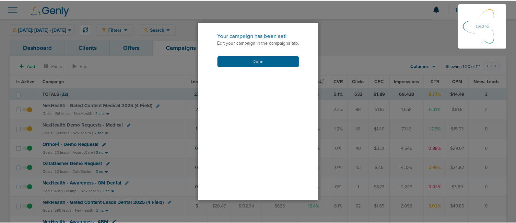
scroll to position [168, 0]
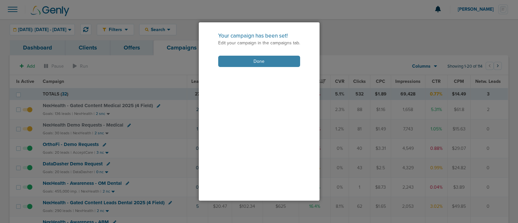
click at [254, 57] on button "Done" at bounding box center [259, 61] width 82 height 11
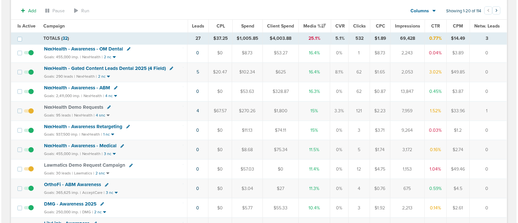
scroll to position [137, 0]
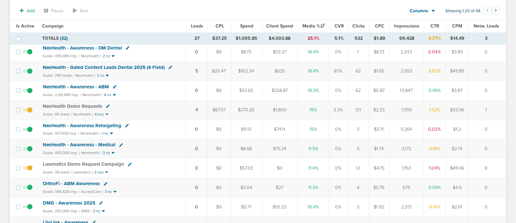
click at [127, 159] on td "Lawmatics Demo Request Campaign Goals: 30 leads | Lawmatics | 2 snc" at bounding box center [112, 168] width 147 height 19
click at [128, 163] on icon at bounding box center [130, 165] width 4 height 4
select select
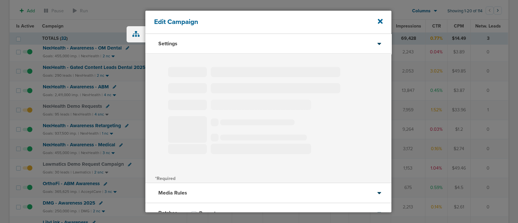
type input "Lawmatics Demo Request Campaign"
select select "Leads"
radio input "true"
select select "readWrite"
select select "1"
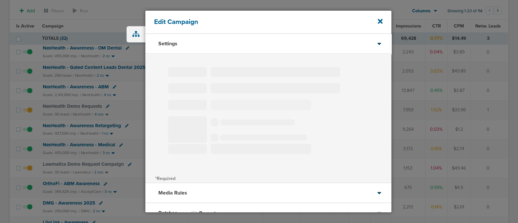
select select "1"
select select "2"
select select "3"
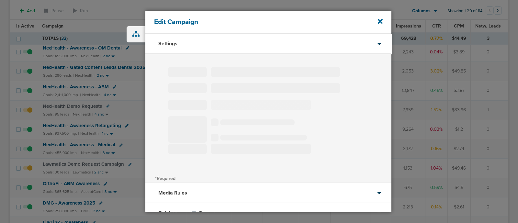
select select "4"
select select "6"
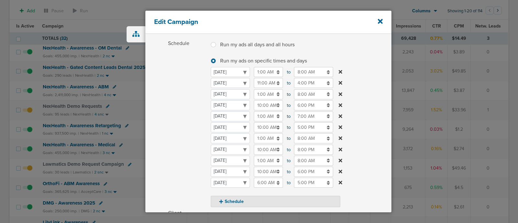
scroll to position [82, 0]
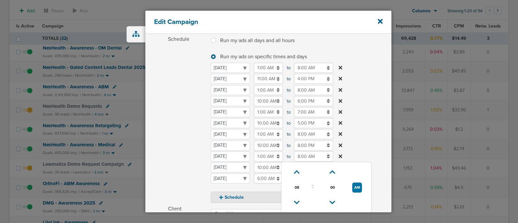
click at [313, 156] on input "8:00 AM" at bounding box center [313, 157] width 39 height 10
click at [356, 187] on button "AM" at bounding box center [357, 188] width 10 height 10
type input "8:00 PM"
click at [373, 127] on label "Schedule Run my ads all days and all hours Run my ads all days and all hours Ru…" at bounding box center [280, 118] width 224 height 169
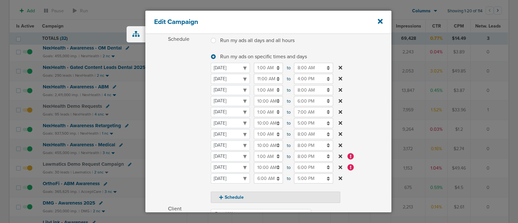
click at [341, 166] on icon at bounding box center [341, 168] width 4 height 4
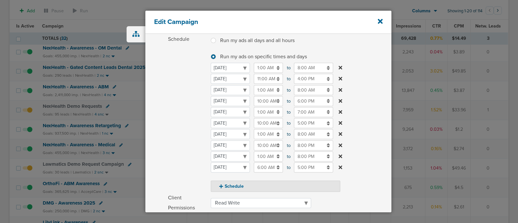
scroll to position [188, 0]
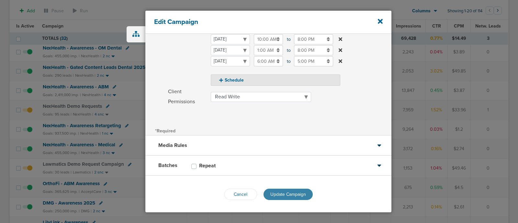
click at [294, 192] on span "Update Campaign" at bounding box center [289, 195] width 36 height 6
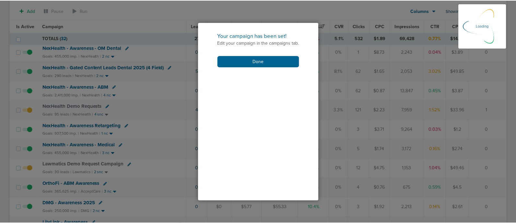
scroll to position [168, 0]
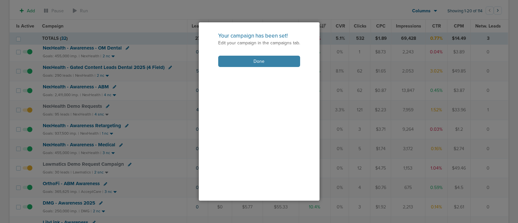
click at [259, 57] on button "Done" at bounding box center [259, 61] width 82 height 11
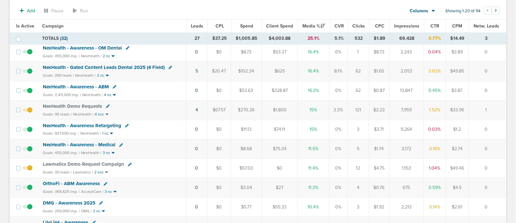
scroll to position [0, 0]
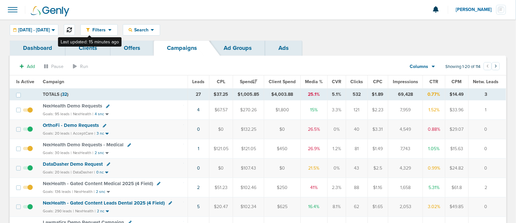
click at [72, 28] on icon at bounding box center [69, 29] width 5 height 5
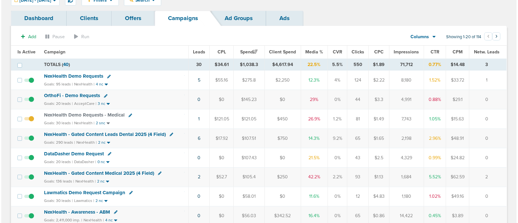
scroll to position [31, 0]
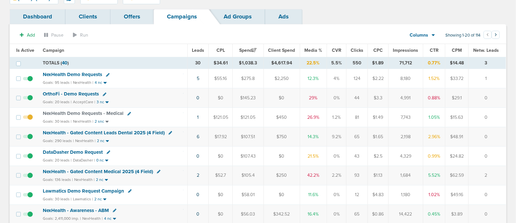
click at [128, 112] on icon at bounding box center [129, 114] width 4 height 4
select select
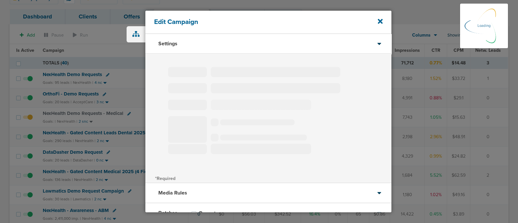
type input "NexHealth Demo Requests - Medical"
select select "Leads"
radio input "true"
select select "readOnly"
select select "1"
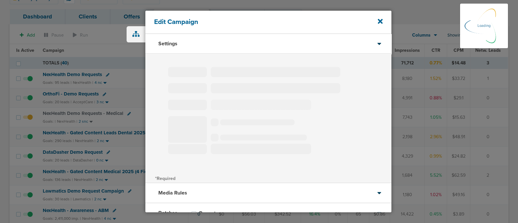
select select "1"
select select "2"
select select "3"
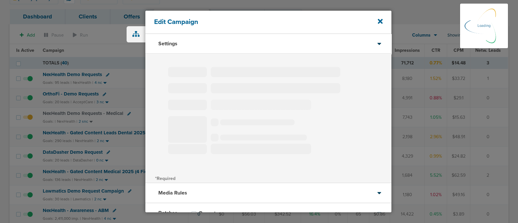
select select "4"
select select "6"
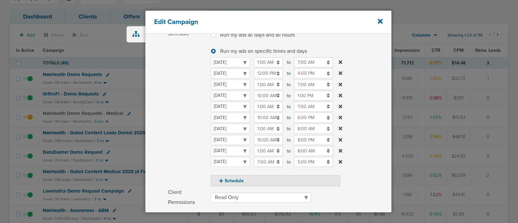
scroll to position [87, 0]
click at [306, 151] on input "8:00 AM" at bounding box center [313, 151] width 39 height 10
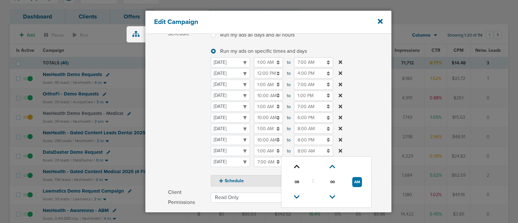
click at [295, 167] on icon at bounding box center [297, 167] width 6 height 4
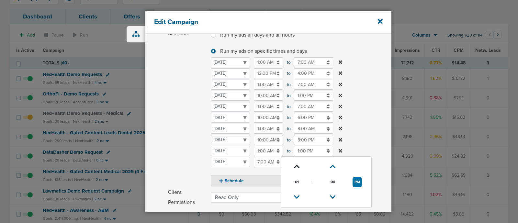
click at [295, 167] on icon at bounding box center [297, 167] width 6 height 4
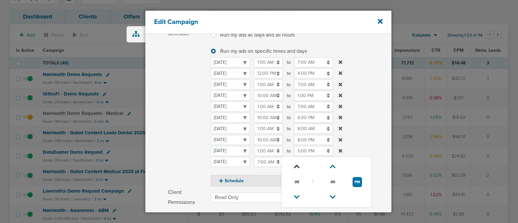
type input "6:00 PM"
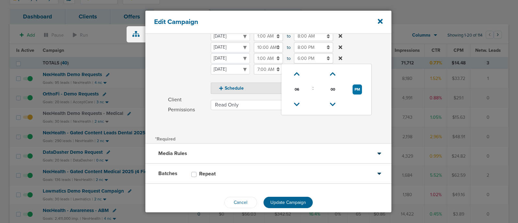
scroll to position [180, 0]
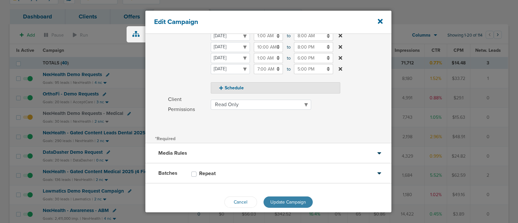
click at [283, 198] on button "Update Campaign" at bounding box center [288, 202] width 49 height 11
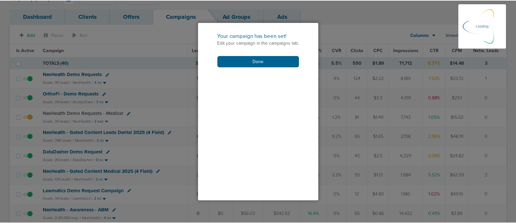
scroll to position [168, 0]
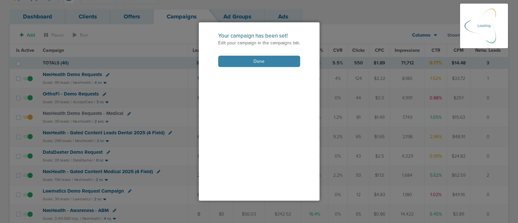
click at [244, 58] on button "Done" at bounding box center [259, 61] width 82 height 11
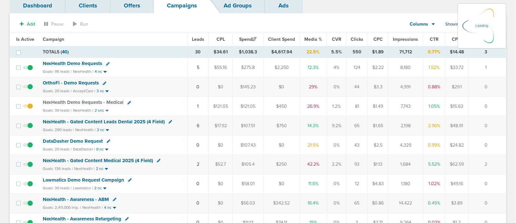
scroll to position [42, 0]
click at [310, 38] on span "Media %" at bounding box center [313, 40] width 18 height 6
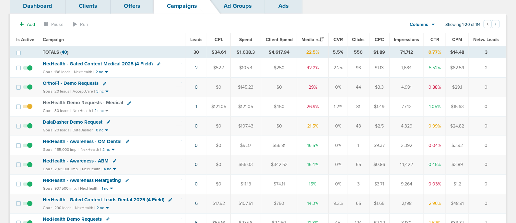
click at [110, 63] on span "NexHealth - Gated Content Medical 2025 (4 Field)" at bounding box center [98, 64] width 110 height 6
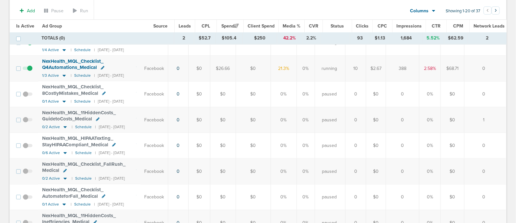
scroll to position [74, 0]
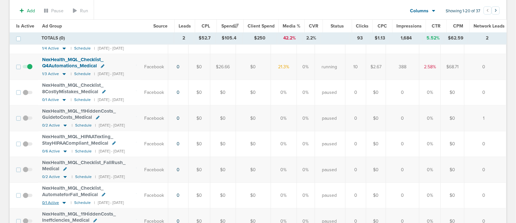
click at [63, 200] on icon at bounding box center [64, 203] width 6 height 6
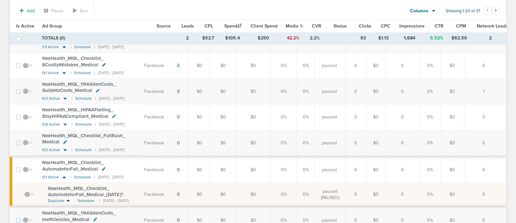
scroll to position [102, 0]
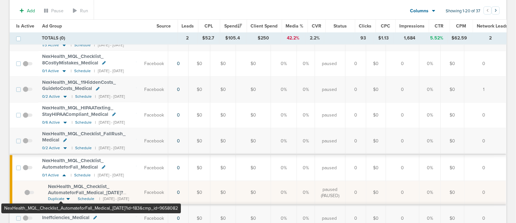
drag, startPoint x: 92, startPoint y: 188, endPoint x: 61, endPoint y: 191, distance: 31.3
click at [61, 191] on span "NexHealth_ MQL_ Checklist_ AutomateforFall_ Medical_ 09.18.25?id=183&cmp_ id=96…" at bounding box center [85, 193] width 75 height 18
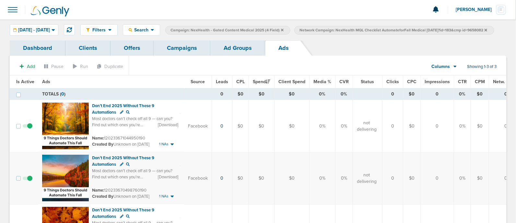
scroll to position [0, 0]
click at [233, 55] on link "Ad Groups" at bounding box center [237, 47] width 55 height 15
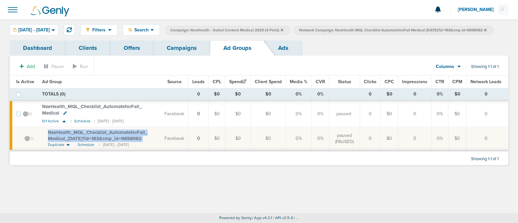
drag, startPoint x: 48, startPoint y: 140, endPoint x: 152, endPoint y: 149, distance: 104.4
click at [152, 142] on div "NexHealth_ MQL_ Checklist_ AutomateforFall_ Medical_ 09.18.25?id=183&cmp_ id=96…" at bounding box center [102, 136] width 109 height 13
copy td "NexHealth_ MQL_ Checklist_ AutomateforFall_ Medical_ 09.18.25?id=183&cmp_ id=96…"
click at [179, 53] on link "Campaigns" at bounding box center [182, 47] width 57 height 15
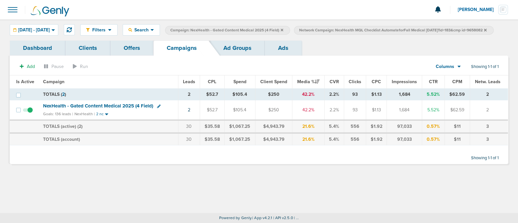
click at [484, 31] on icon at bounding box center [485, 30] width 3 height 3
click at [283, 29] on icon at bounding box center [282, 30] width 3 height 3
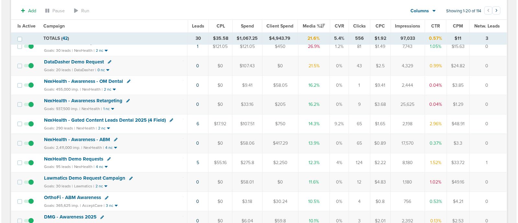
scroll to position [107, 0]
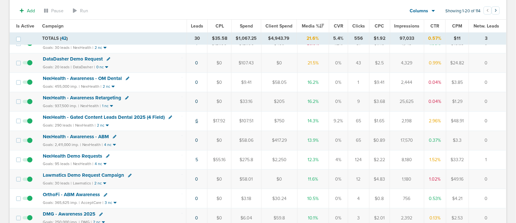
click at [197, 120] on link "6" at bounding box center [196, 121] width 3 height 6
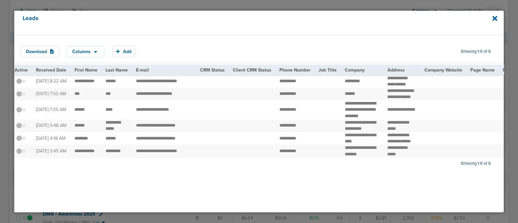
scroll to position [0, 0]
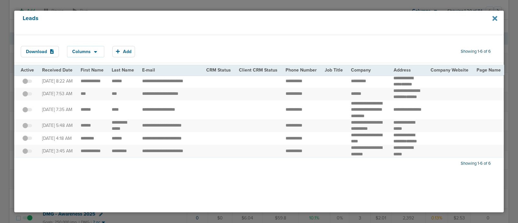
click at [496, 18] on icon at bounding box center [495, 18] width 5 height 5
click at [208, 2] on div at bounding box center [259, 111] width 518 height 223
click at [494, 17] on icon at bounding box center [495, 18] width 5 height 5
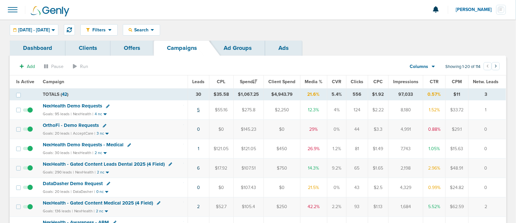
click at [200, 109] on link "5" at bounding box center [198, 110] width 3 height 6
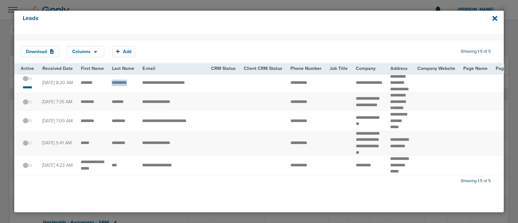
drag, startPoint x: 110, startPoint y: 85, endPoint x: 129, endPoint y: 86, distance: 19.4
click at [129, 86] on td "*********" at bounding box center [123, 83] width 30 height 19
drag, startPoint x: 348, startPoint y: 80, endPoint x: 380, endPoint y: 89, distance: 32.8
click at [380, 89] on td "**********" at bounding box center [369, 83] width 34 height 19
copy td "******"
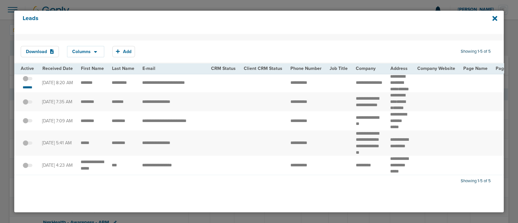
click at [29, 82] on span at bounding box center [28, 82] width 10 height 0
click at [28, 80] on input "checkbox" at bounding box center [28, 80] width 0 height 0
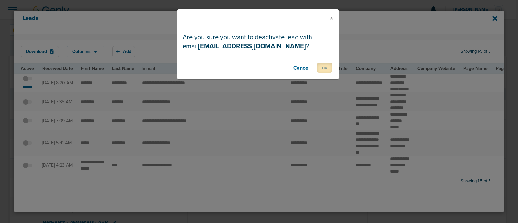
click at [324, 69] on button "OK" at bounding box center [324, 68] width 15 height 10
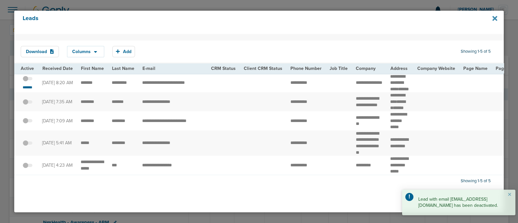
click at [496, 18] on icon at bounding box center [495, 18] width 5 height 5
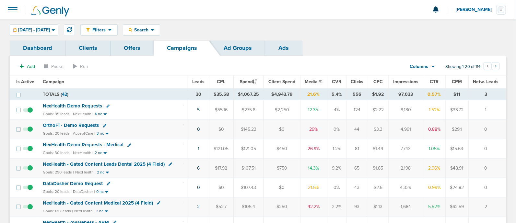
click at [316, 80] on span "Media %" at bounding box center [314, 82] width 18 height 6
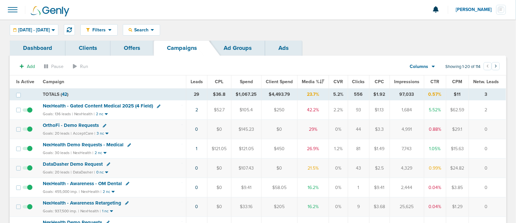
click at [60, 164] on span "DataDasher Demo Request" at bounding box center [73, 164] width 60 height 6
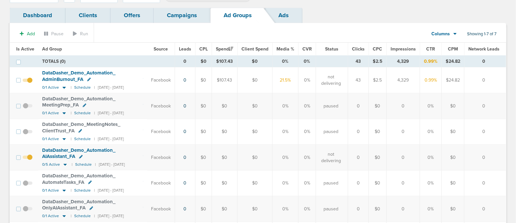
scroll to position [32, 0]
click at [63, 137] on icon at bounding box center [64, 140] width 6 height 6
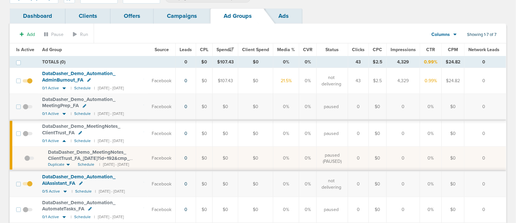
click at [28, 162] on span at bounding box center [29, 162] width 10 height 0
click at [24, 160] on input "checkbox" at bounding box center [24, 160] width 0 height 0
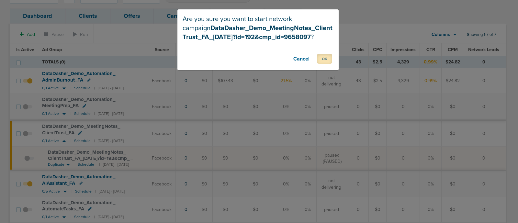
click at [320, 58] on button "OK" at bounding box center [324, 59] width 15 height 10
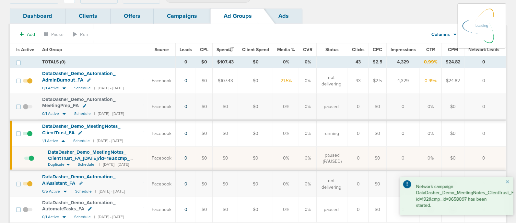
click at [187, 18] on link "Campaigns" at bounding box center [182, 15] width 57 height 15
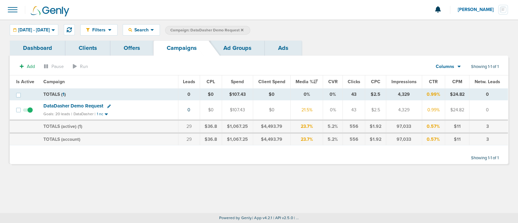
click at [244, 29] on icon at bounding box center [242, 30] width 3 height 3
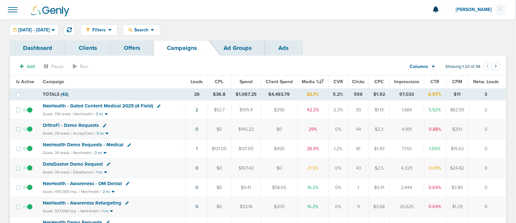
click at [109, 103] on span "NexHealth - Gated Content Medical 2025 (4 Field)" at bounding box center [98, 106] width 110 height 6
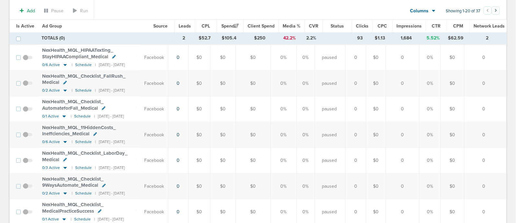
scroll to position [162, 0]
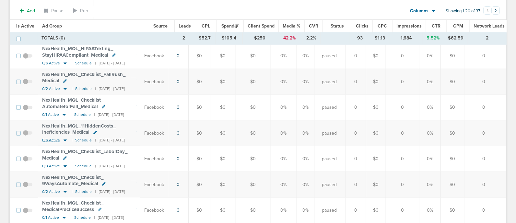
click at [64, 140] on icon at bounding box center [65, 141] width 6 height 6
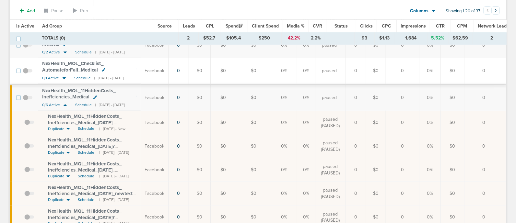
scroll to position [198, 0]
click at [81, 169] on span "NexHealth_ MQL_ 11HiddenCosts_ Ineffciencies_ Medical_ 07.15.25_ newimages?id=1…" at bounding box center [90, 171] width 85 height 18
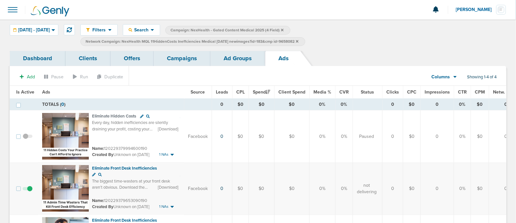
click at [247, 60] on link "Ad Groups" at bounding box center [237, 58] width 55 height 15
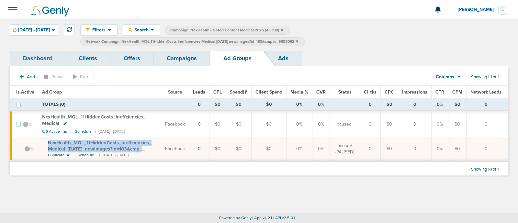
drag, startPoint x: 45, startPoint y: 140, endPoint x: 150, endPoint y: 150, distance: 104.8
click at [150, 150] on td "NexHealth_ MQL_ 11HiddenCosts_ Ineffciencies_ Medical_ 07.15.25_ newimages?id=1…" at bounding box center [99, 149] width 123 height 24
copy span "NexHealth_ MQL_ 11HiddenCosts_ Ineffciencies_ Medical_ 07.15.25_ newimages?id=1…"
click at [190, 59] on link "Campaigns" at bounding box center [182, 58] width 57 height 15
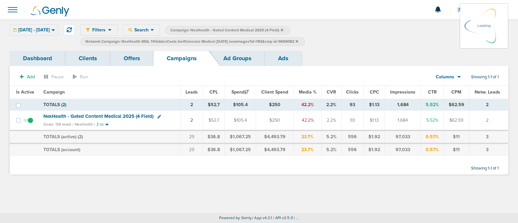
click at [298, 41] on icon at bounding box center [297, 42] width 3 height 4
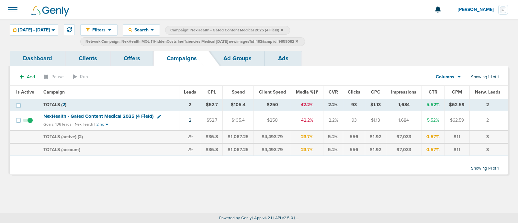
click at [298, 40] on icon at bounding box center [297, 41] width 3 height 3
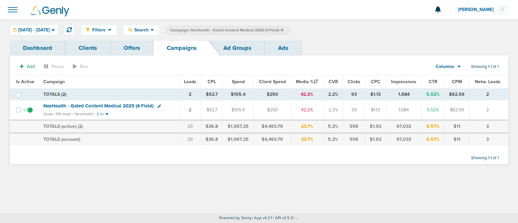
drag, startPoint x: 302, startPoint y: 30, endPoint x: 293, endPoint y: 17, distance: 14.9
click at [293, 17] on div at bounding box center [259, 9] width 518 height 19
click at [283, 29] on icon at bounding box center [282, 30] width 3 height 3
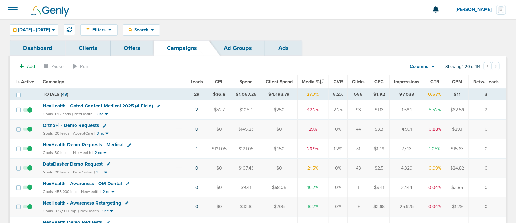
click at [97, 106] on span "NexHealth - Gated Content Medical 2025 (4 Field)" at bounding box center [98, 106] width 110 height 6
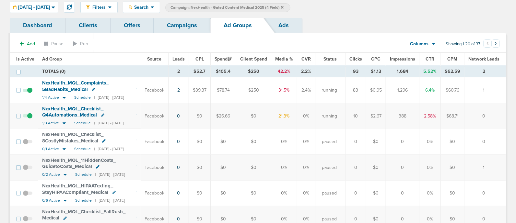
scroll to position [22, 0]
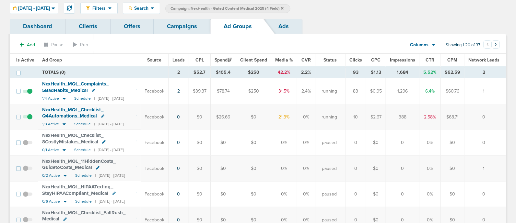
click at [63, 99] on icon at bounding box center [64, 99] width 6 height 6
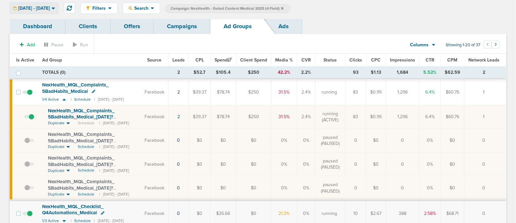
click at [50, 9] on span "[DATE] - [DATE]" at bounding box center [34, 8] width 32 height 5
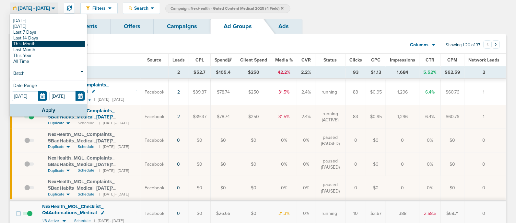
click at [24, 43] on link "This Month" at bounding box center [49, 44] width 74 height 6
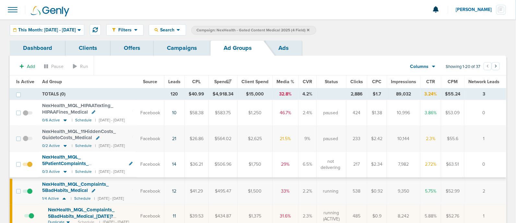
click at [294, 82] on span "Media %" at bounding box center [285, 82] width 18 height 6
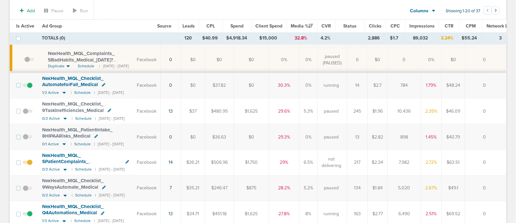
scroll to position [358, 0]
click at [65, 169] on icon at bounding box center [64, 170] width 3 height 2
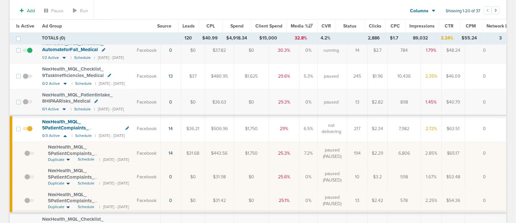
scroll to position [392, 0]
drag, startPoint x: 44, startPoint y: 131, endPoint x: 140, endPoint y: 138, distance: 95.5
click at [133, 143] on td "NexHealth_ MQL_ 5PatientComplaints_ PracticeMistakes_ Medical_ 09.19.25?id=183&…" at bounding box center [85, 155] width 95 height 24
copy span "NexHealth_ MQL_ 5PatientComplaints_ PracticeMistakes_ Medical_ 09.19.25?"
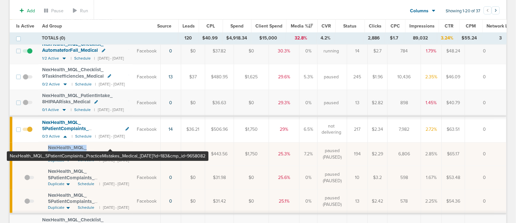
click at [110, 145] on span "NexHealth_ MQL_ 5PatientComplaints_ PracticeMistakes_ Medical_ 09.19.25?id=183&…" at bounding box center [86, 157] width 76 height 25
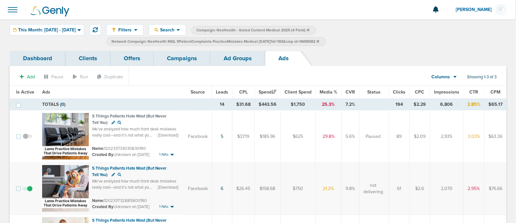
click at [236, 63] on link "Ad Groups" at bounding box center [237, 58] width 55 height 15
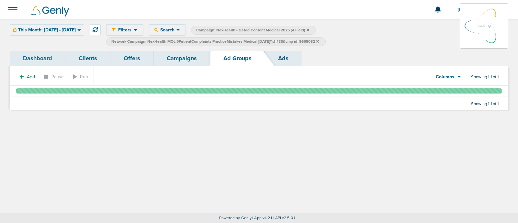
click at [185, 53] on link "Campaigns" at bounding box center [182, 58] width 57 height 15
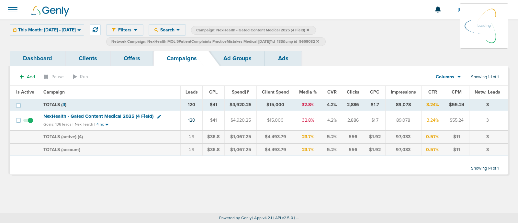
click at [319, 41] on icon at bounding box center [318, 42] width 3 height 4
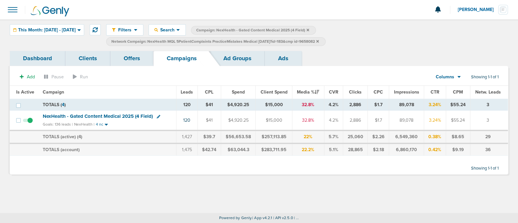
click at [319, 40] on icon at bounding box center [318, 42] width 3 height 4
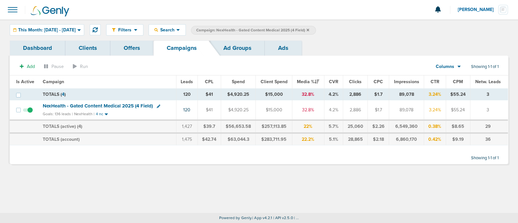
click at [229, 45] on link "Ad Groups" at bounding box center [237, 47] width 55 height 15
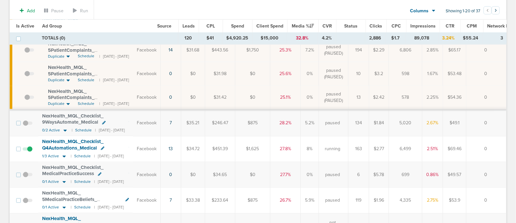
scroll to position [494, 0]
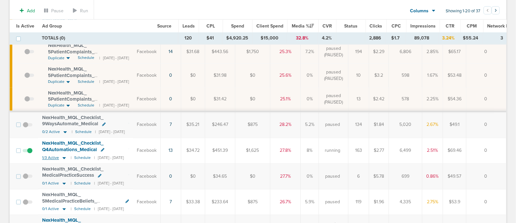
click at [65, 156] on icon at bounding box center [64, 159] width 6 height 6
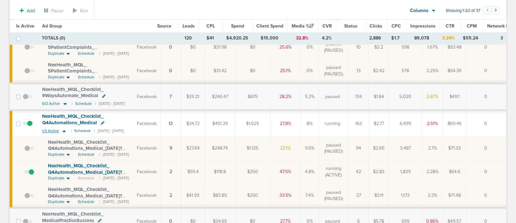
scroll to position [524, 0]
click at [30, 174] on span at bounding box center [29, 174] width 10 height 0
click at [24, 172] on input "checkbox" at bounding box center [24, 172] width 0 height 0
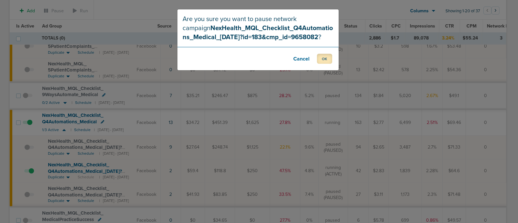
click at [324, 58] on button "OK" at bounding box center [324, 59] width 15 height 10
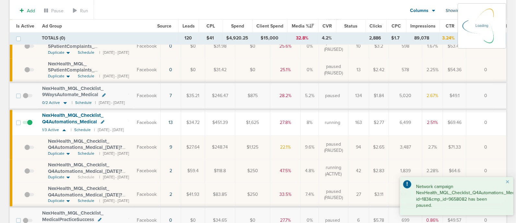
click at [30, 109] on td at bounding box center [29, 122] width 18 height 26
click at [31, 126] on span at bounding box center [28, 126] width 10 height 0
click at [28, 124] on input "checkbox" at bounding box center [28, 124] width 0 height 0
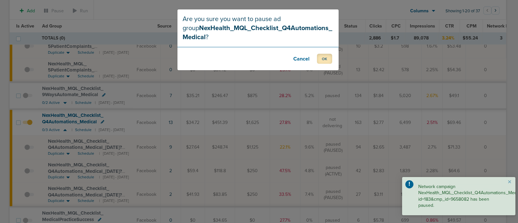
click at [326, 57] on button "OK" at bounding box center [324, 59] width 15 height 10
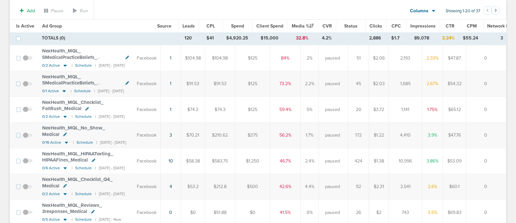
scroll to position [0, 0]
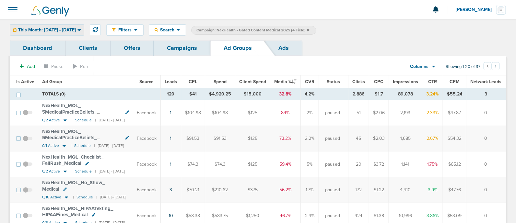
click at [52, 33] on div "This Month: 09.01.2025 - 09.30.2025" at bounding box center [47, 30] width 74 height 11
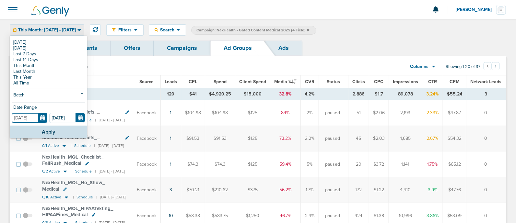
click at [40, 119] on input "09.01.2025" at bounding box center [30, 118] width 36 height 10
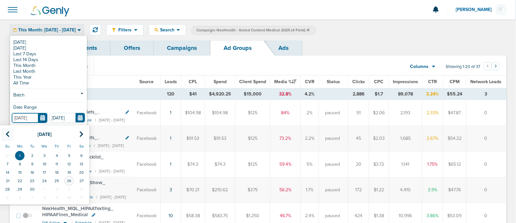
click at [6, 134] on icon at bounding box center [8, 134] width 4 height 6
click at [30, 153] on td "1" at bounding box center [32, 156] width 12 height 8
type input "07.01.2025"
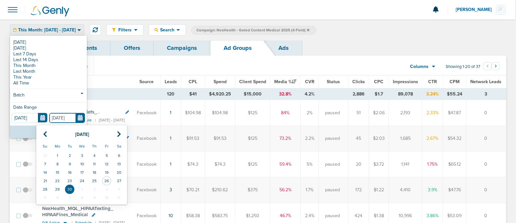
click at [80, 117] on input "09.30.2025" at bounding box center [67, 118] width 36 height 10
click at [49, 133] on th at bounding box center [45, 134] width 12 height 13
click at [93, 189] on td "31" at bounding box center [94, 189] width 12 height 8
type input "07.31.2025"
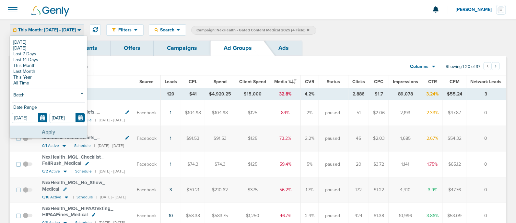
click at [49, 135] on button "Apply" at bounding box center [48, 132] width 77 height 13
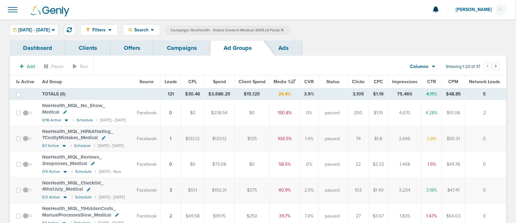
click at [177, 79] on span "Leads" at bounding box center [171, 82] width 12 height 6
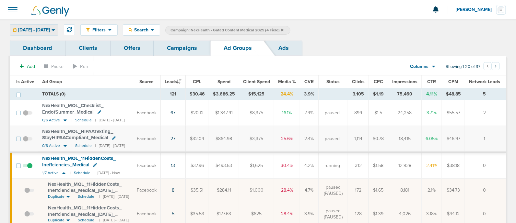
click at [49, 30] on span "07.01.2025 - 07.31.2025" at bounding box center [34, 30] width 32 height 5
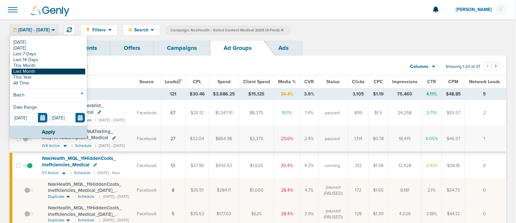
click at [30, 71] on link "Last Month" at bounding box center [49, 72] width 74 height 6
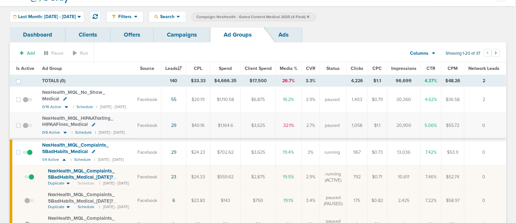
scroll to position [14, 0]
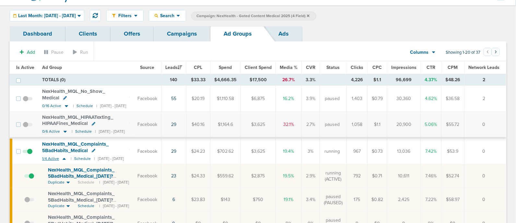
click at [65, 156] on icon at bounding box center [64, 159] width 6 height 6
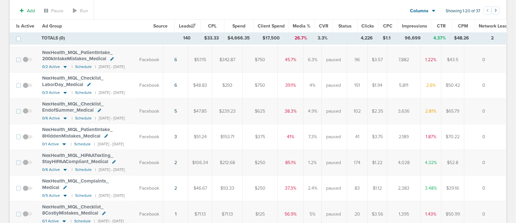
scroll to position [0, 0]
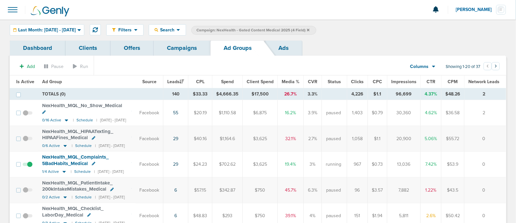
click at [186, 49] on link "Campaigns" at bounding box center [182, 47] width 57 height 15
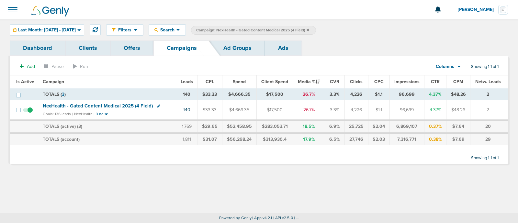
drag, startPoint x: 326, startPoint y: 29, endPoint x: 362, endPoint y: 22, distance: 36.4
click at [362, 22] on div "Filters Active Only Settings Status Active Inactive Objectives MQL SQL Traffic …" at bounding box center [259, 29] width 518 height 21
click at [309, 28] on icon at bounding box center [308, 30] width 3 height 4
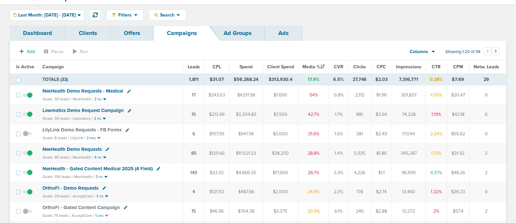
scroll to position [15, 0]
click at [65, 14] on span "Last Month: [DATE] - [DATE]" at bounding box center [47, 15] width 58 height 5
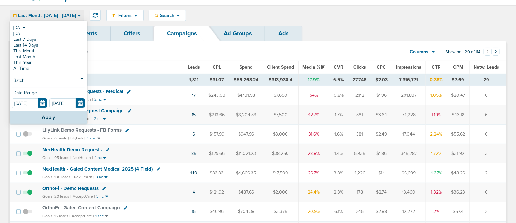
click at [174, 55] on section "Add Pause Run Columns Media Stats Sales Performance Custom Showing 1-20 of 114 …" at bounding box center [258, 53] width 496 height 15
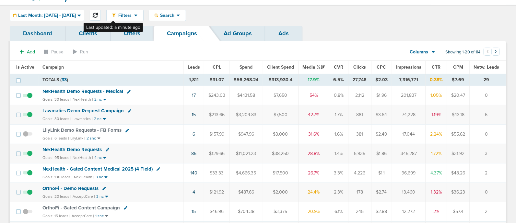
click at [98, 13] on icon at bounding box center [95, 15] width 5 height 5
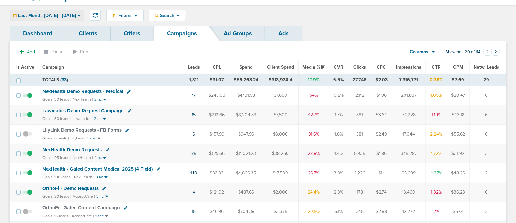
click at [76, 13] on span "Last Month: [DATE] - [DATE]" at bounding box center [47, 15] width 58 height 5
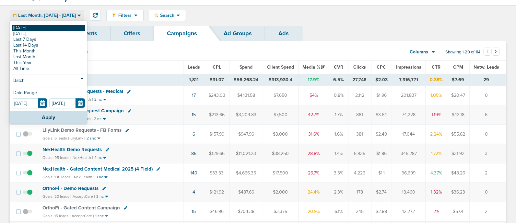
click at [25, 26] on link "[DATE]" at bounding box center [49, 28] width 74 height 6
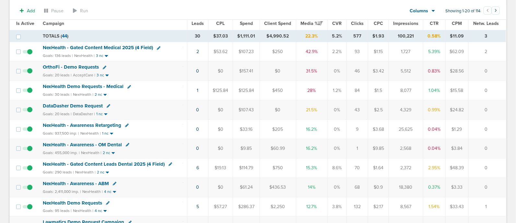
scroll to position [59, 0]
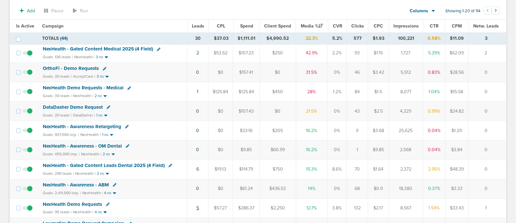
click at [199, 206] on link "5" at bounding box center [197, 208] width 3 height 6
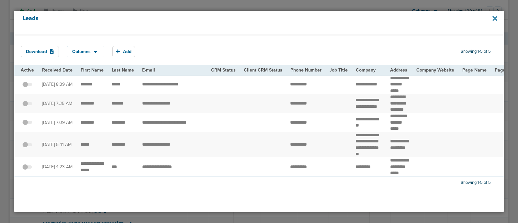
click at [495, 18] on icon at bounding box center [495, 18] width 5 height 5
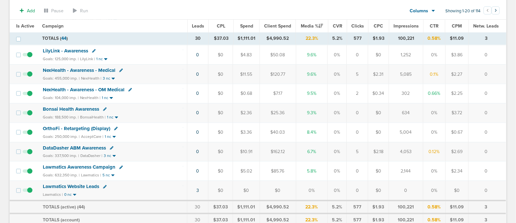
scroll to position [0, 0]
